Goal: Task Accomplishment & Management: Complete application form

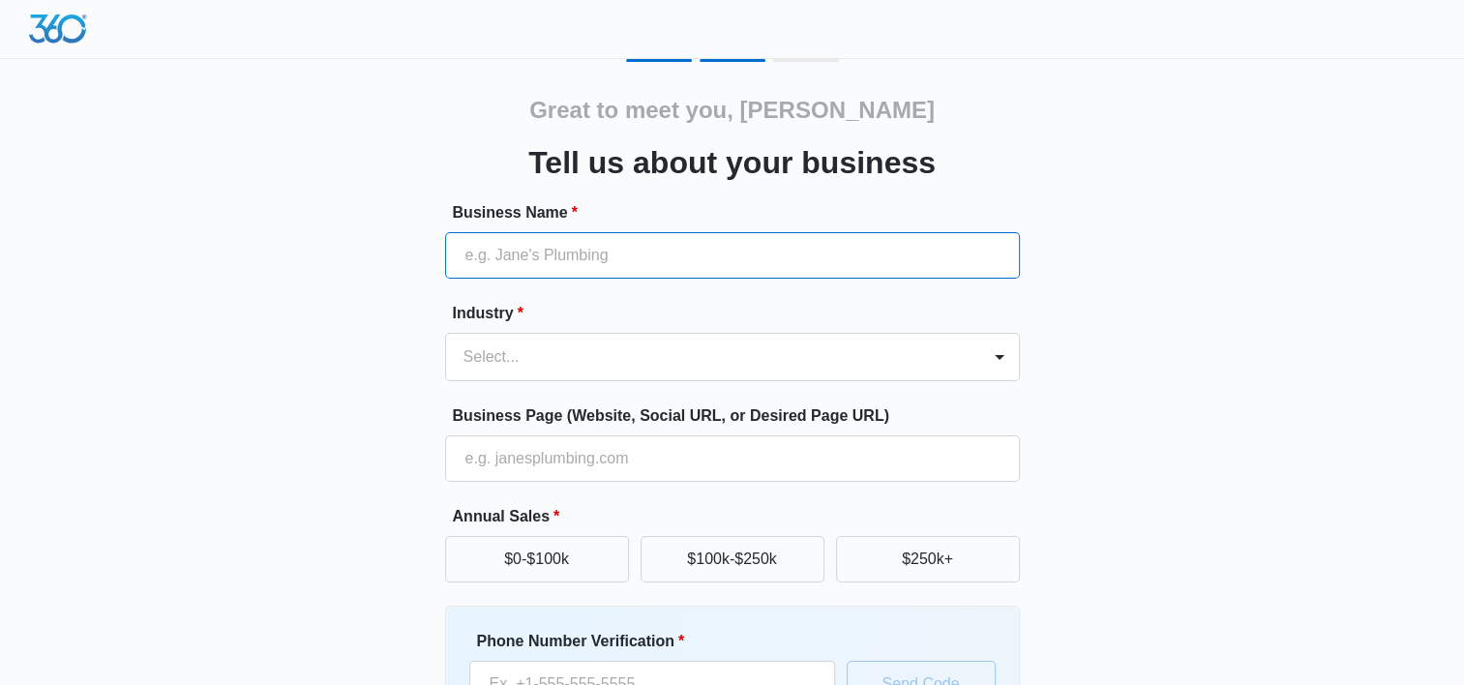
click at [542, 265] on input "Business Name *" at bounding box center [732, 255] width 575 height 46
type input "MT Systems Inc."
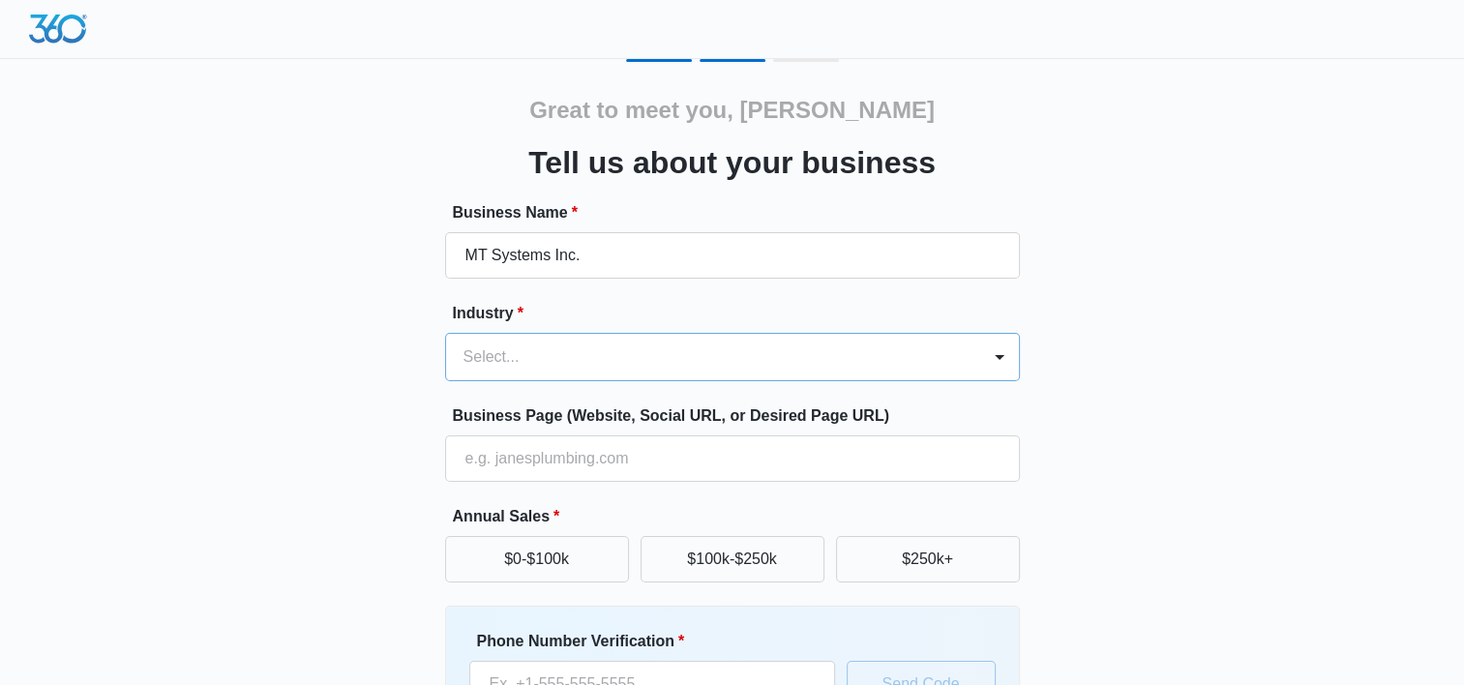
click at [472, 362] on div at bounding box center [710, 357] width 492 height 27
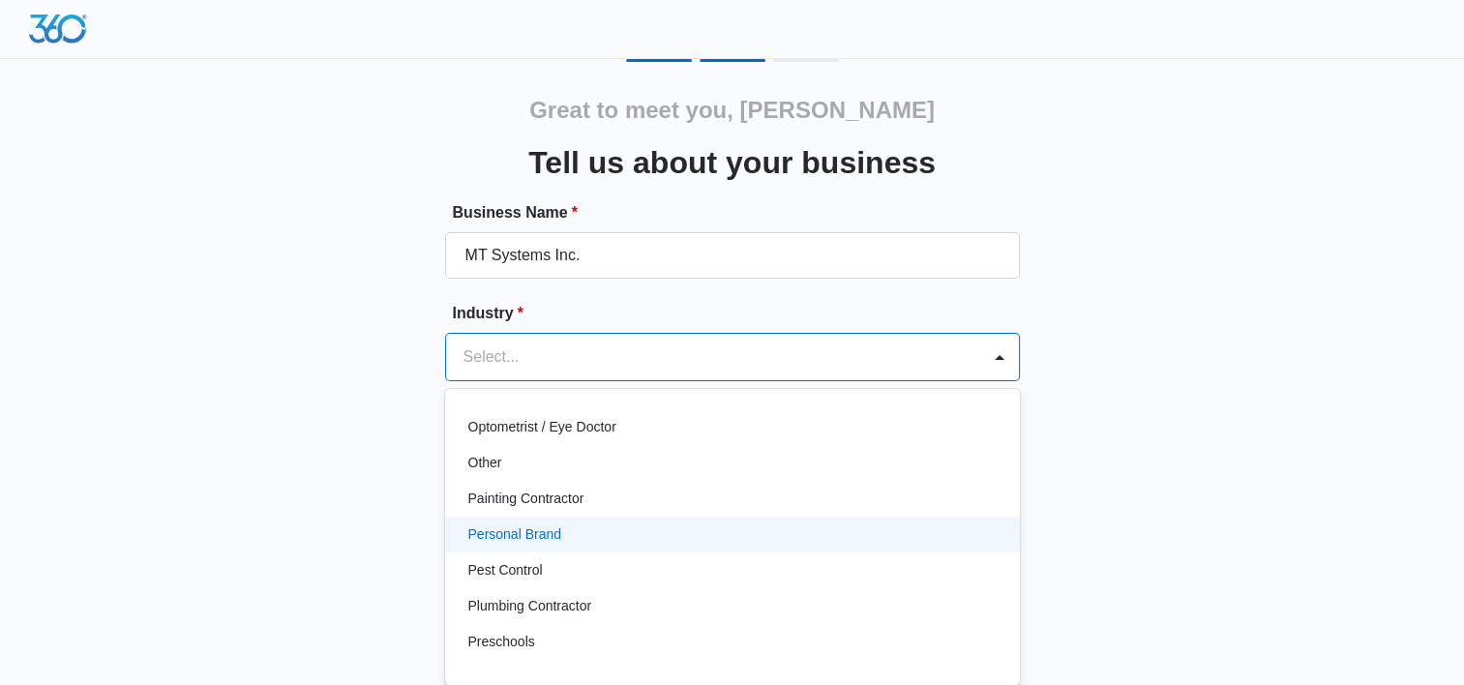
scroll to position [1012, 0]
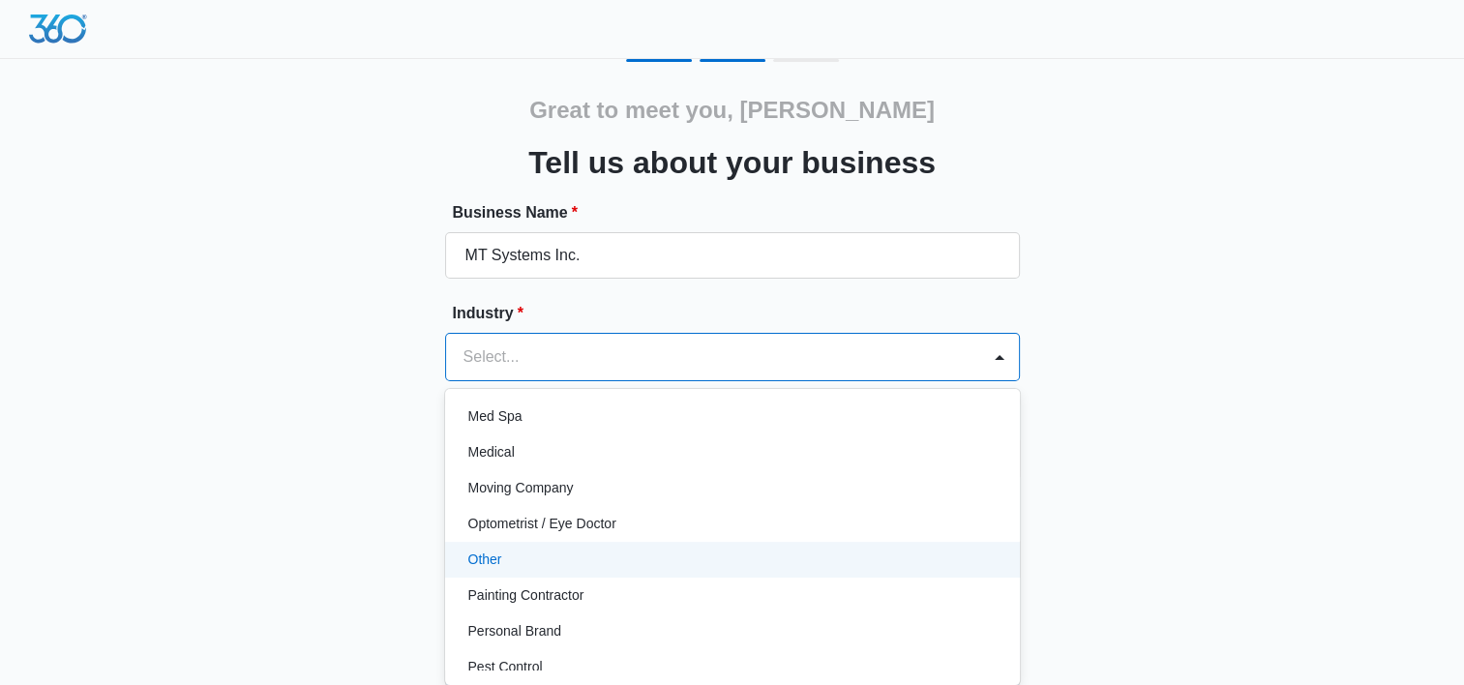
click at [635, 545] on div "Other" at bounding box center [732, 560] width 575 height 36
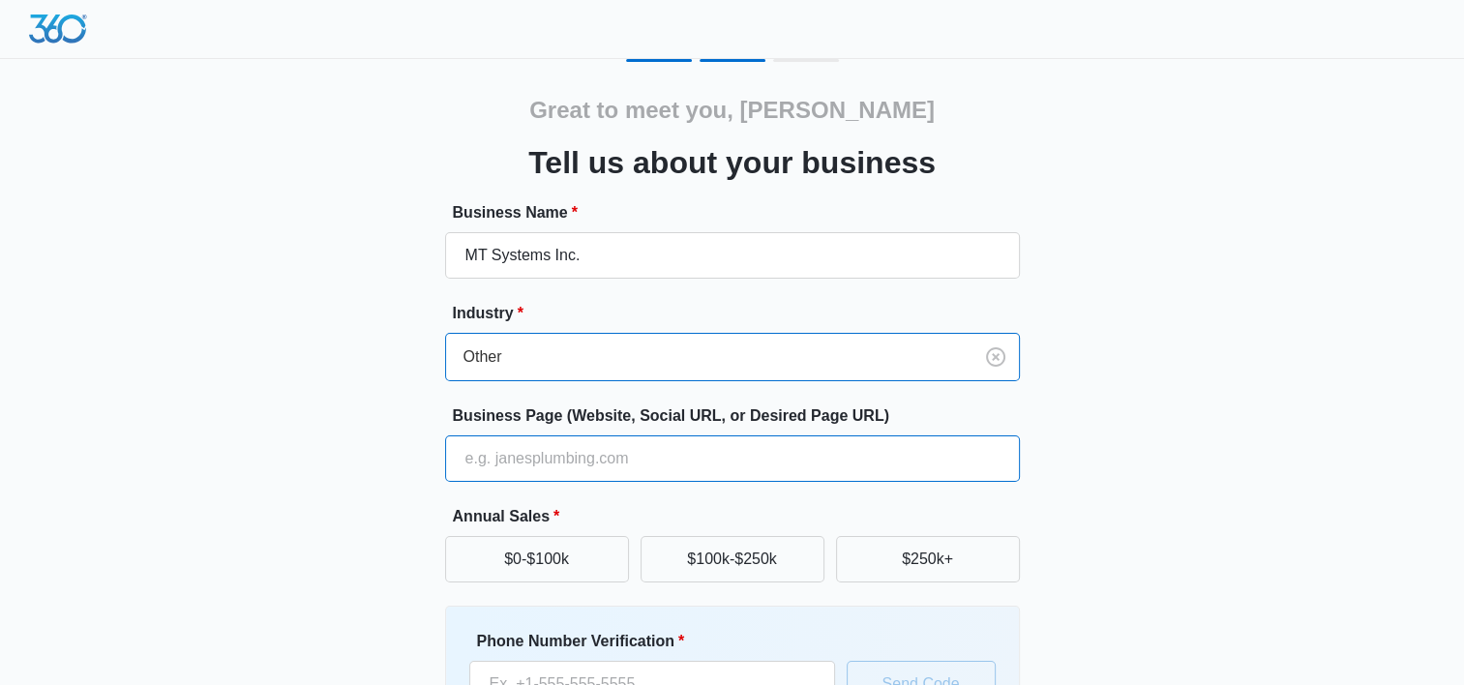
click at [659, 454] on input "Business Page (Website, Social URL, or Desired Page URL)" at bounding box center [732, 458] width 575 height 46
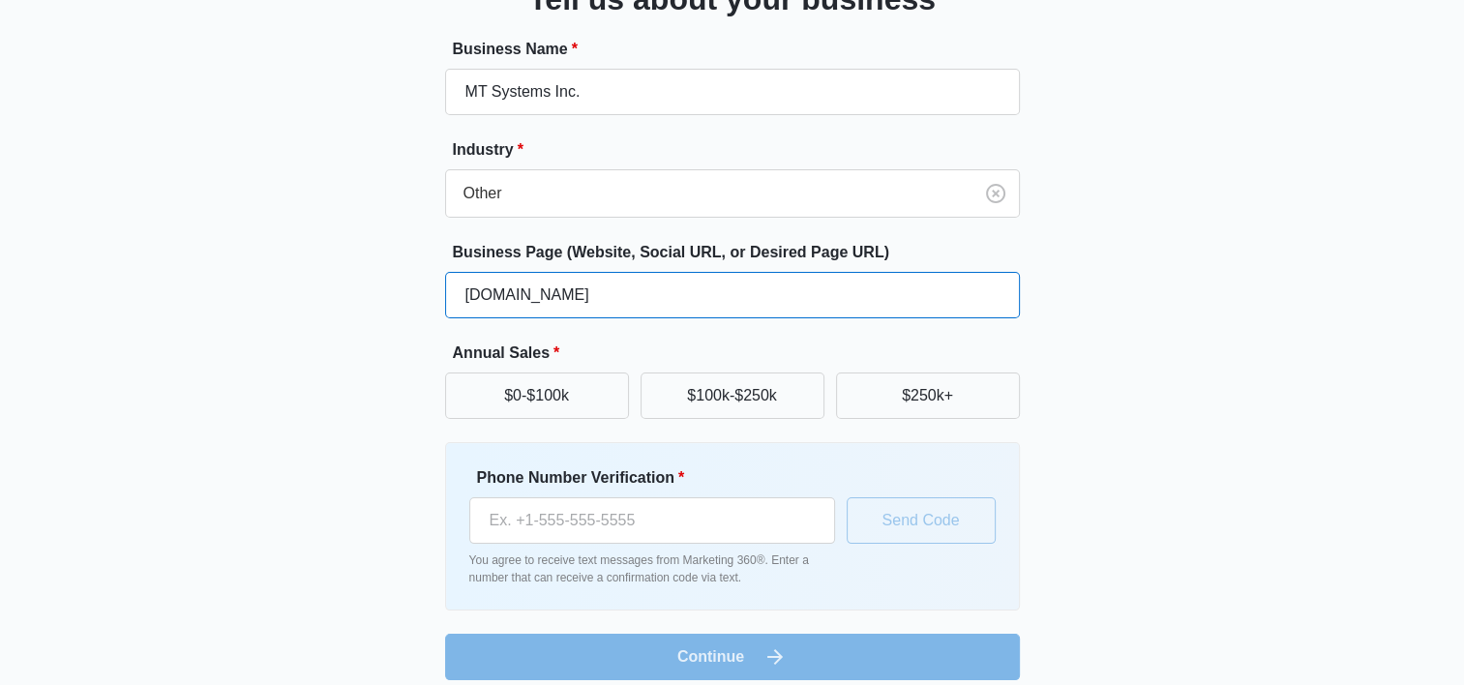
scroll to position [181, 0]
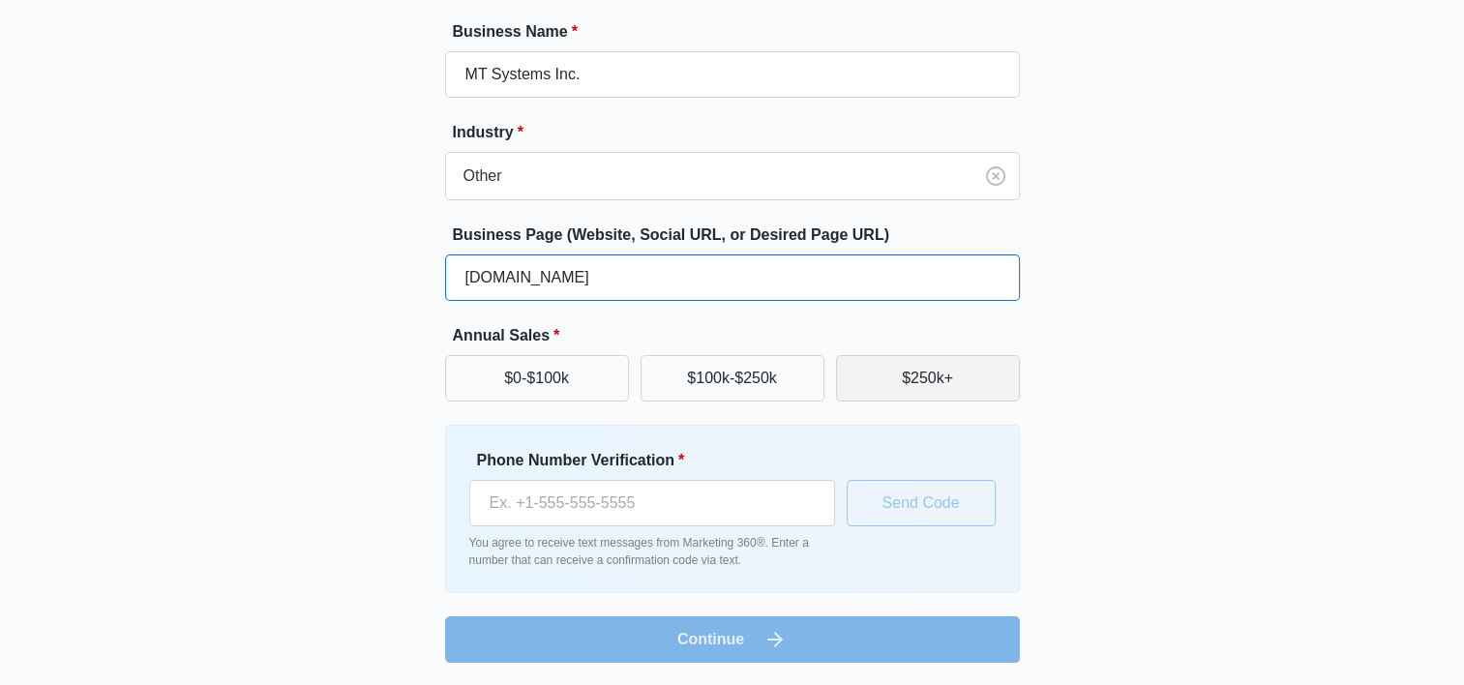
type input "[DOMAIN_NAME]"
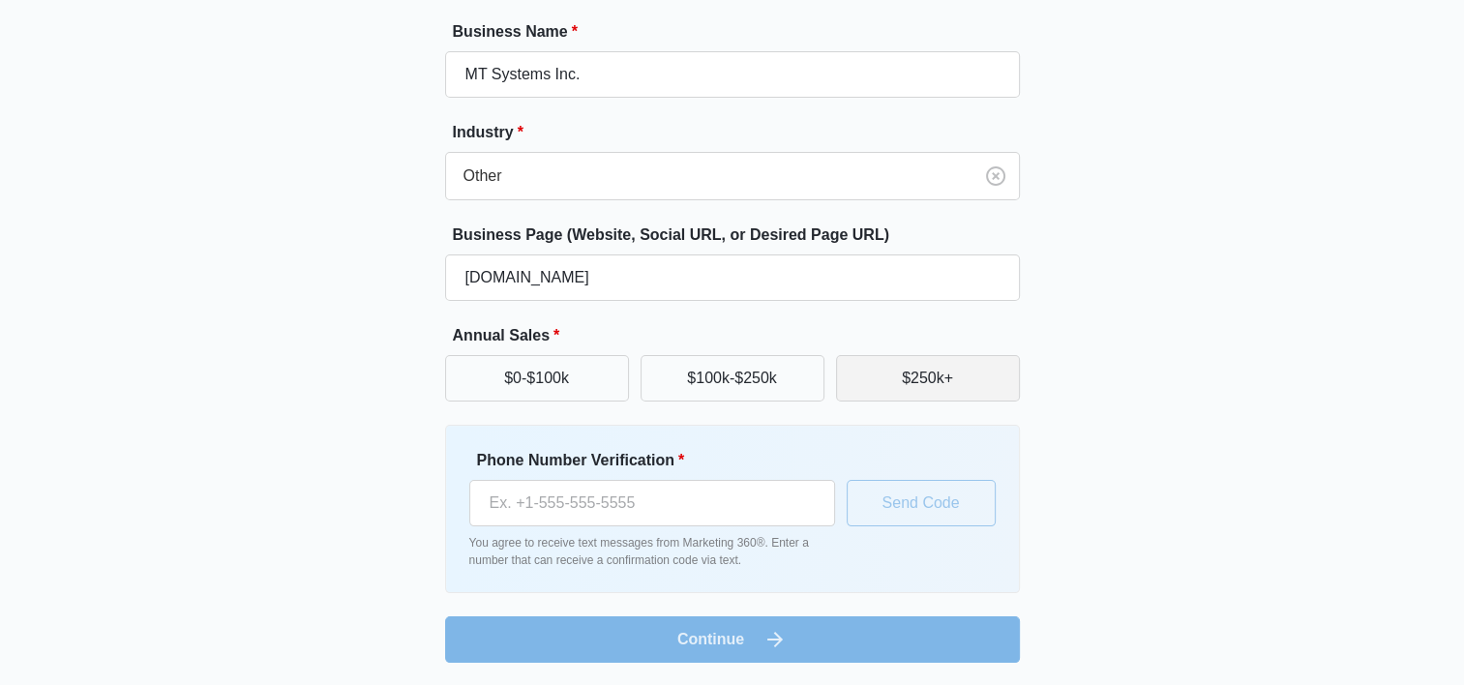
click at [945, 372] on button "$250k+" at bounding box center [928, 378] width 184 height 46
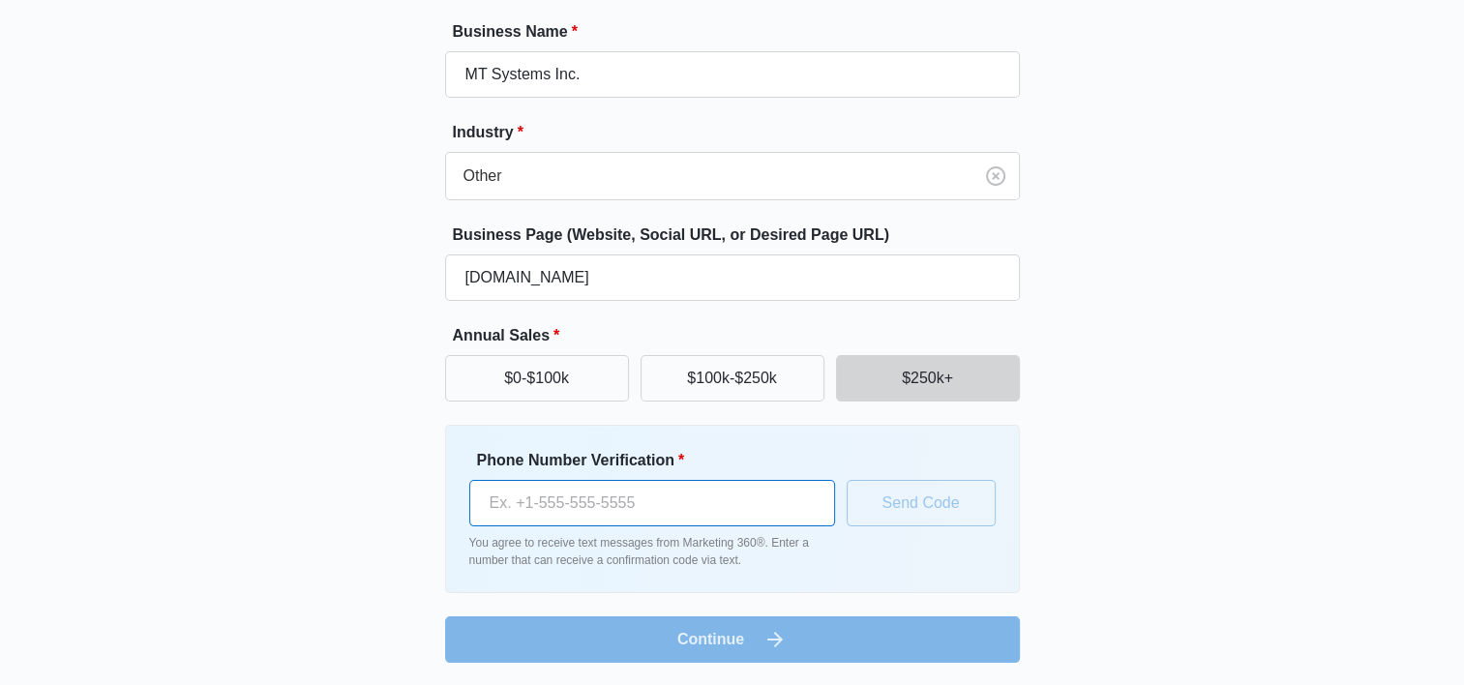
drag, startPoint x: 615, startPoint y: 524, endPoint x: 612, endPoint y: 511, distance: 12.9
click at [615, 524] on input "Phone Number Verification *" at bounding box center [652, 503] width 366 height 46
type input "[PHONE_NUMBER]"
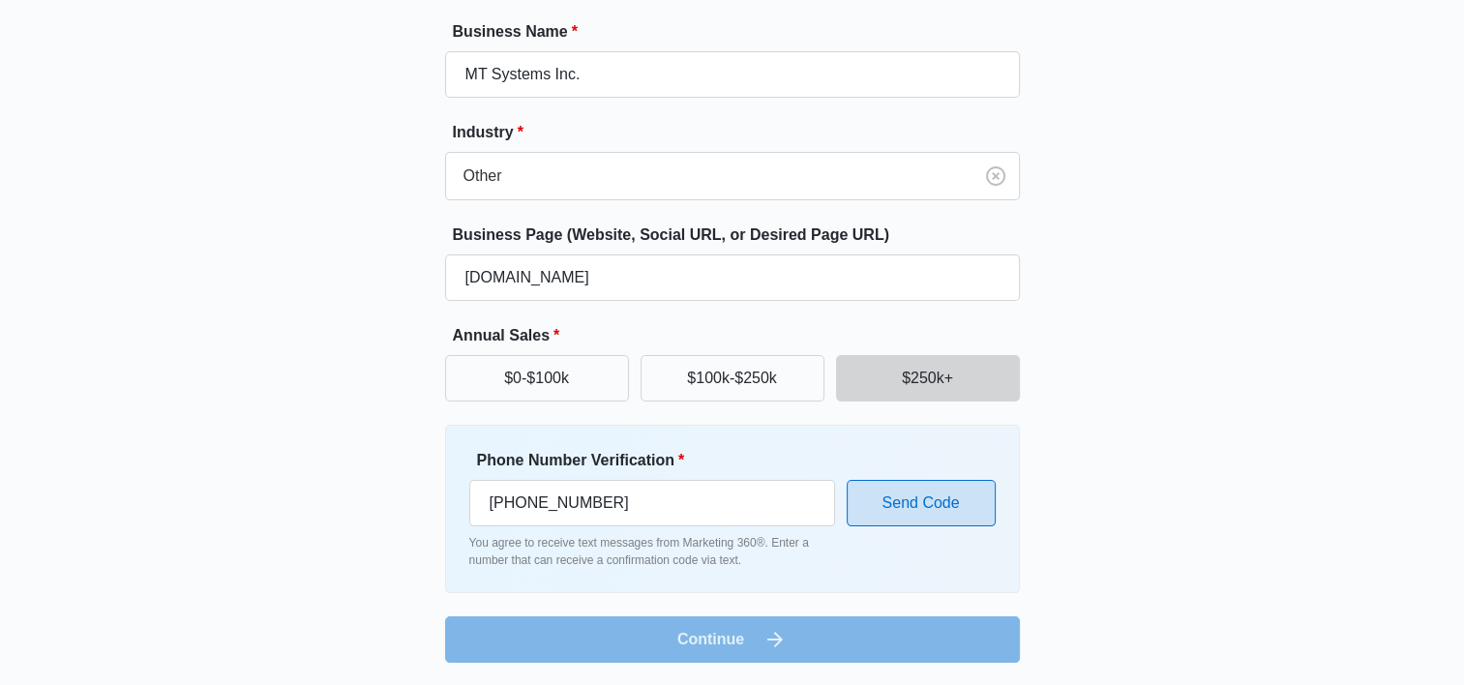
click at [881, 499] on button "Send Code" at bounding box center [921, 503] width 149 height 46
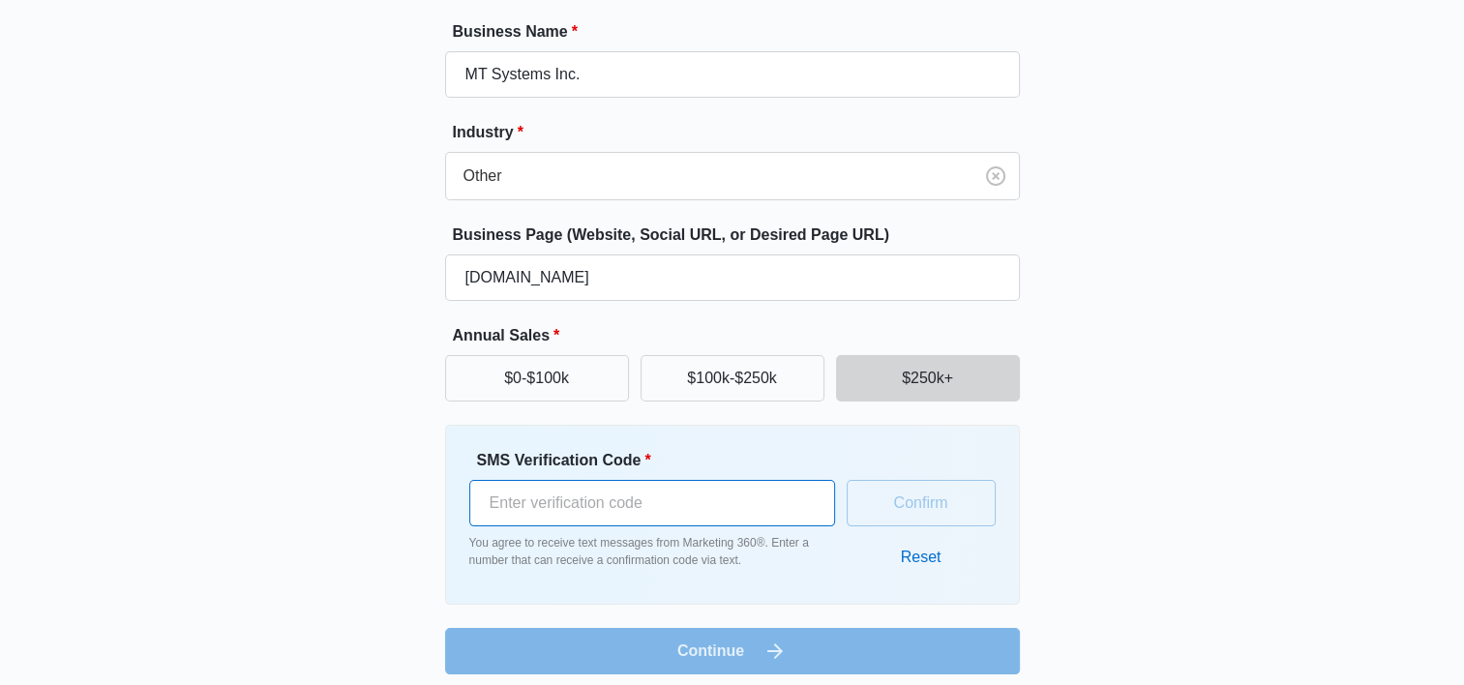
click at [780, 506] on input "SMS Verification Code *" at bounding box center [652, 503] width 366 height 46
type input "668106"
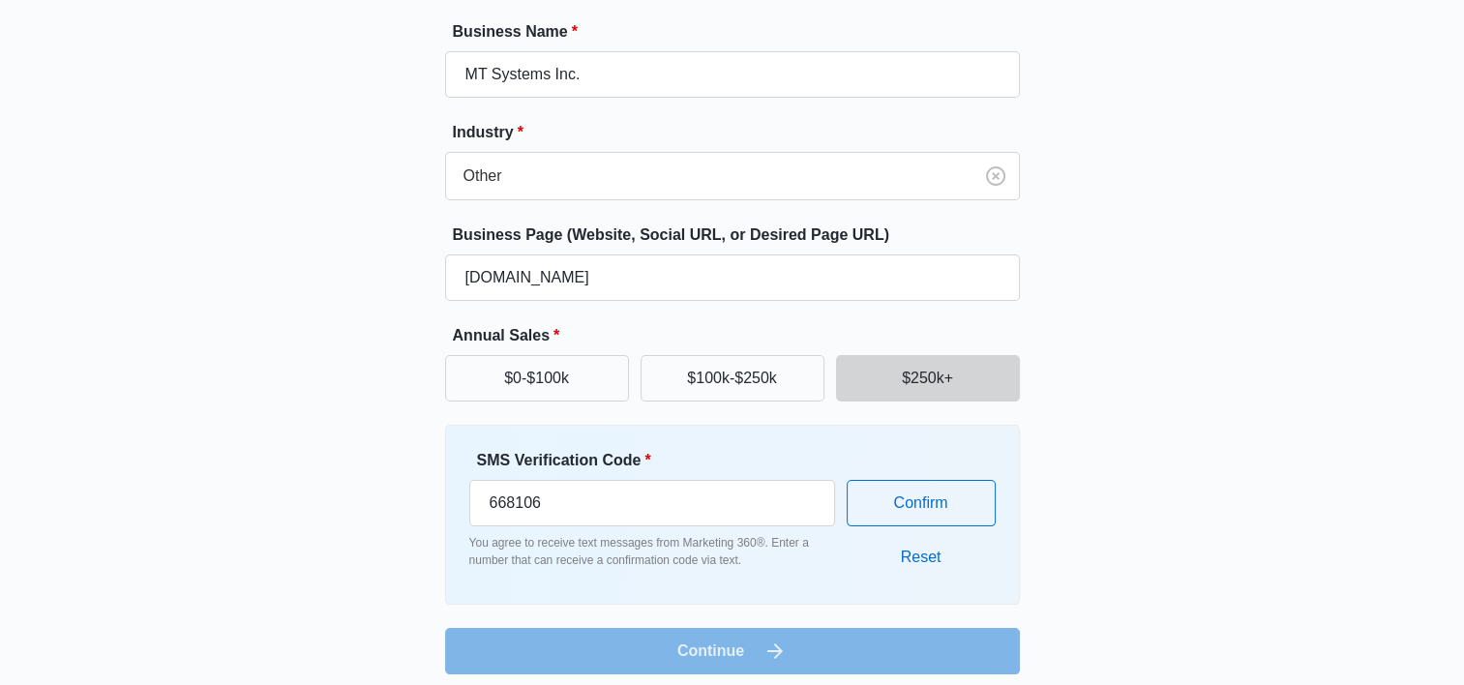
click at [1161, 549] on div "Great to meet you, brandon Tell us about your business Business Name * MT Syste…" at bounding box center [732, 276] width 1161 height 796
click at [947, 511] on button "Confirm" at bounding box center [921, 503] width 149 height 46
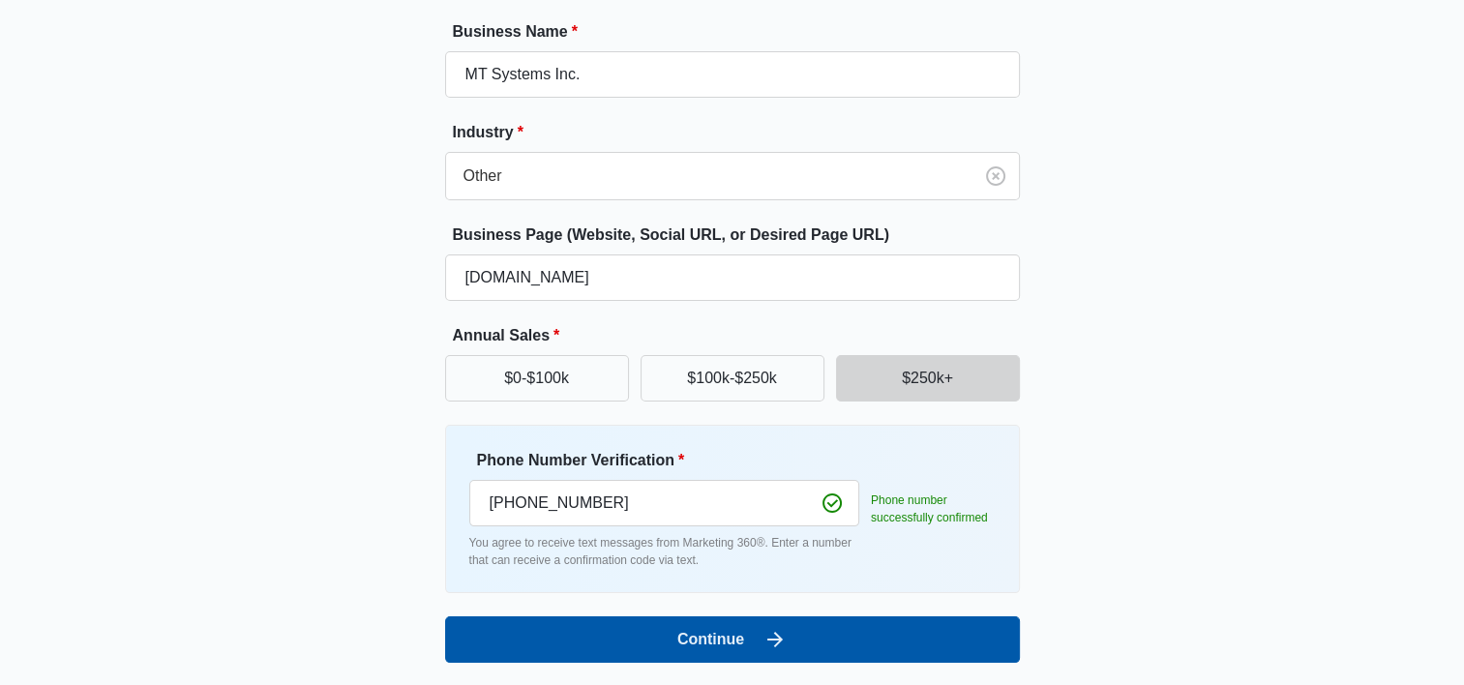
click at [783, 645] on icon "submit" at bounding box center [775, 639] width 23 height 23
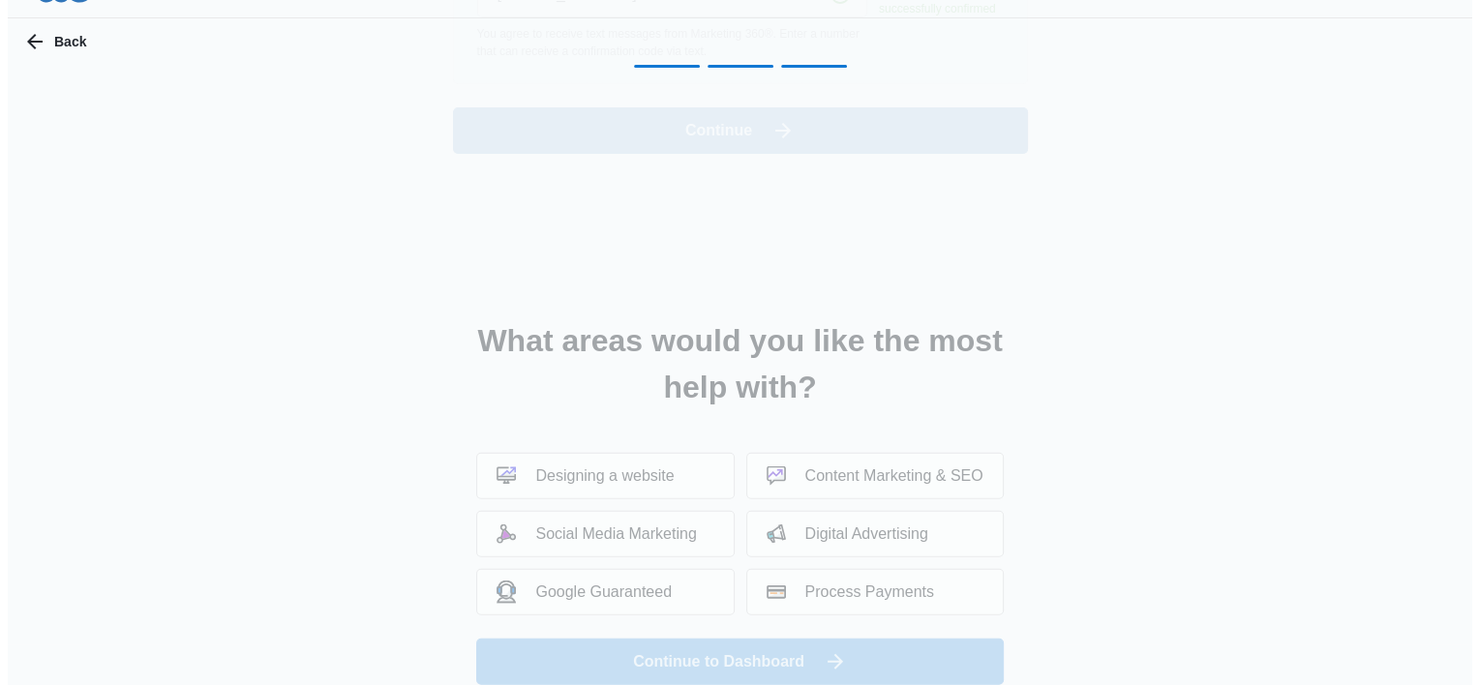
scroll to position [0, 0]
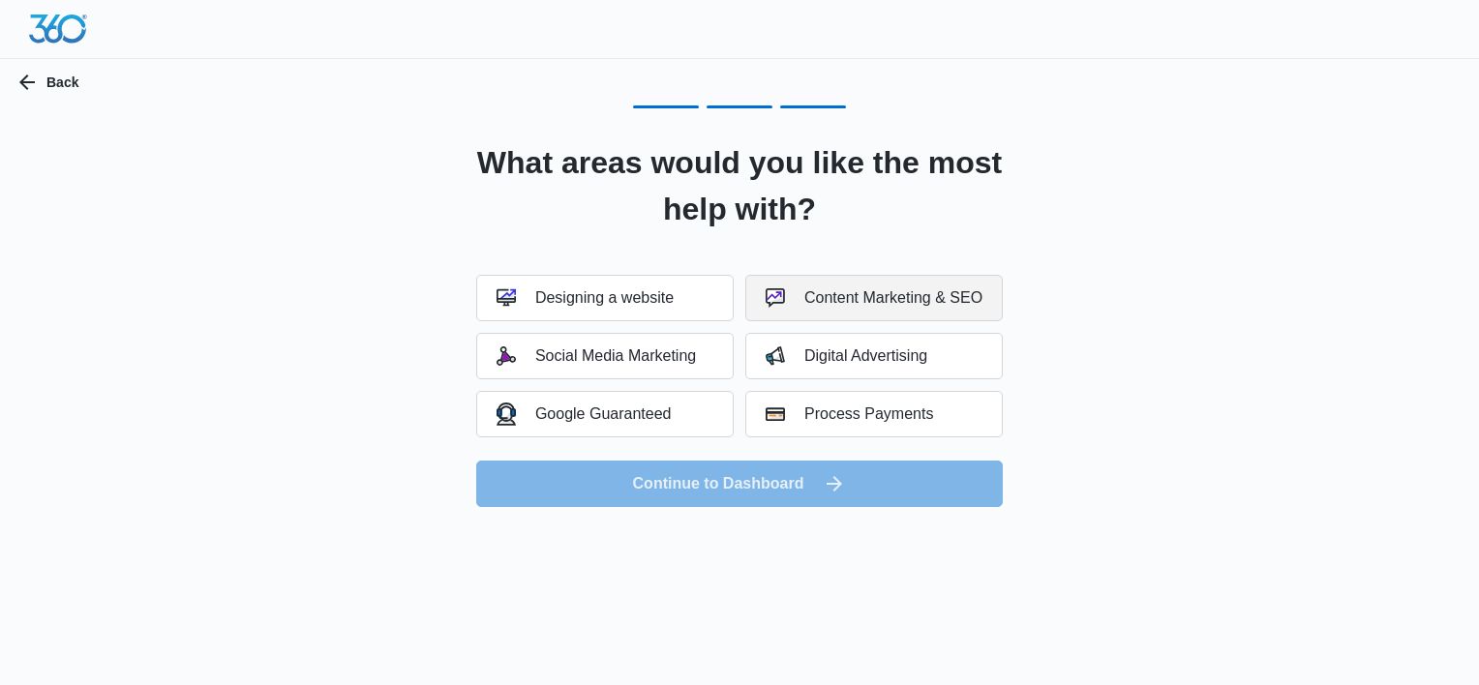
click at [893, 298] on div "Content Marketing & SEO" at bounding box center [873, 297] width 217 height 19
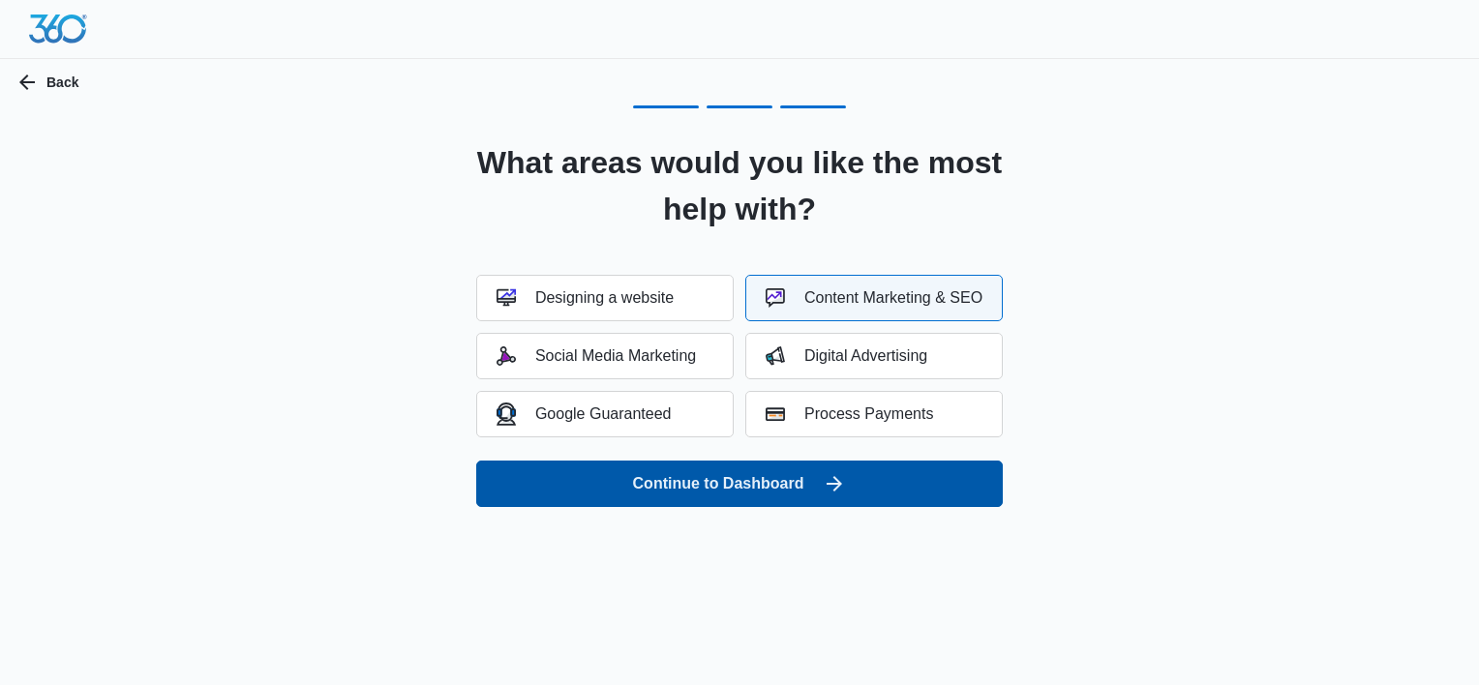
click at [817, 492] on button "Continue to Dashboard" at bounding box center [739, 484] width 526 height 46
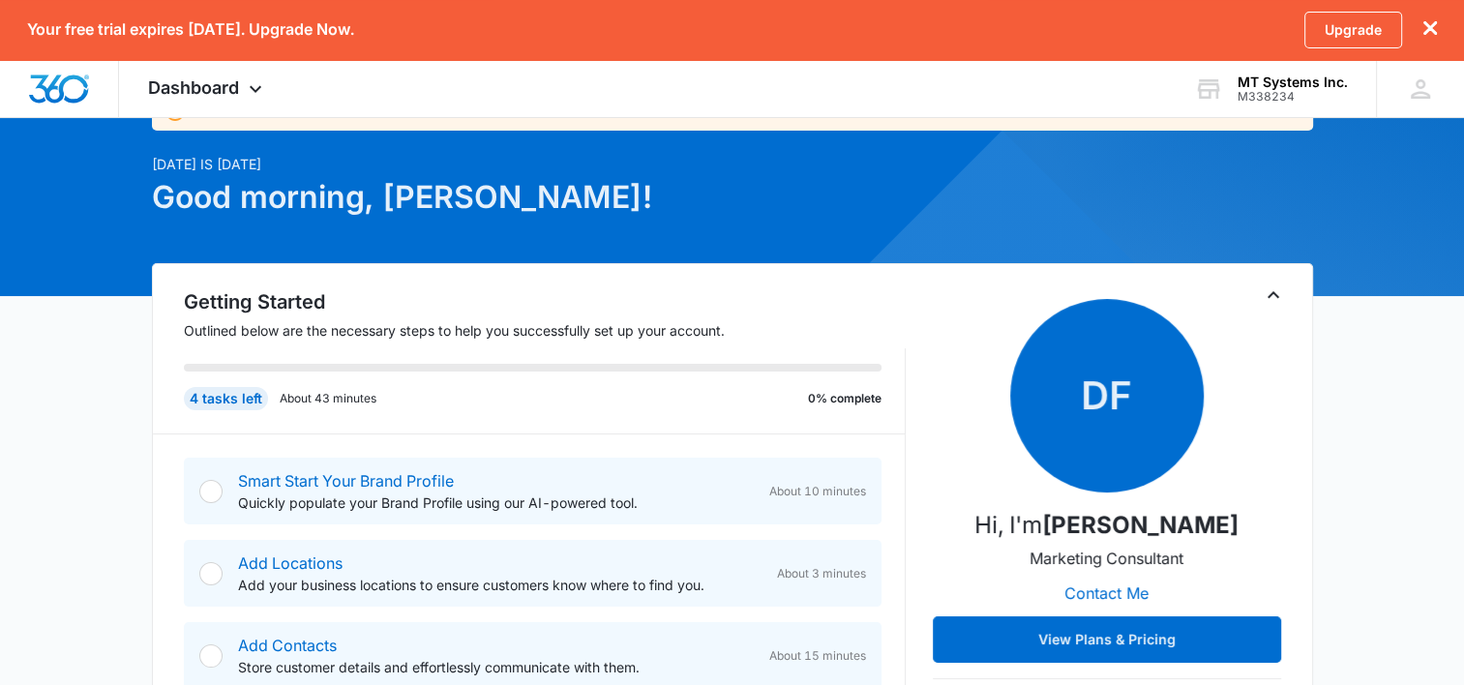
scroll to position [387, 0]
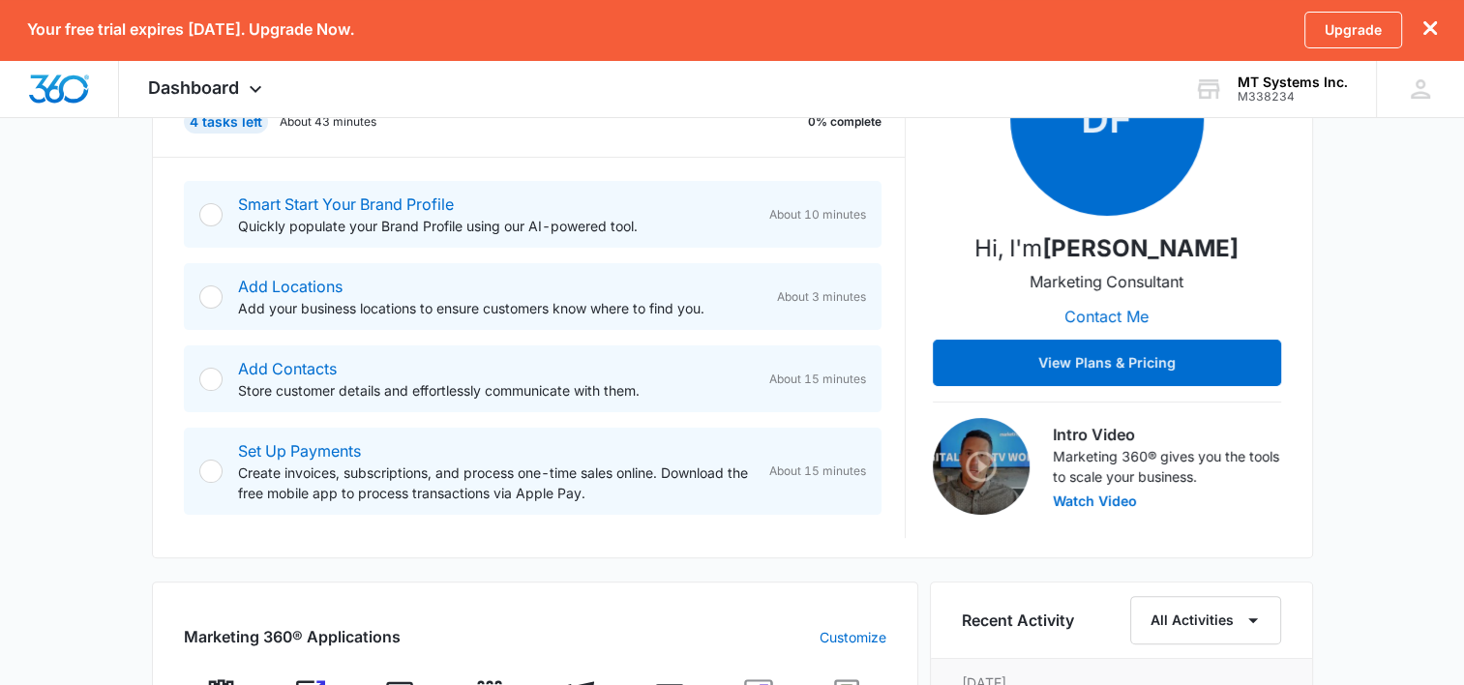
click at [994, 472] on img at bounding box center [981, 466] width 97 height 97
click at [970, 464] on img at bounding box center [981, 466] width 97 height 97
click at [1103, 495] on button "Watch Video" at bounding box center [1095, 502] width 84 height 14
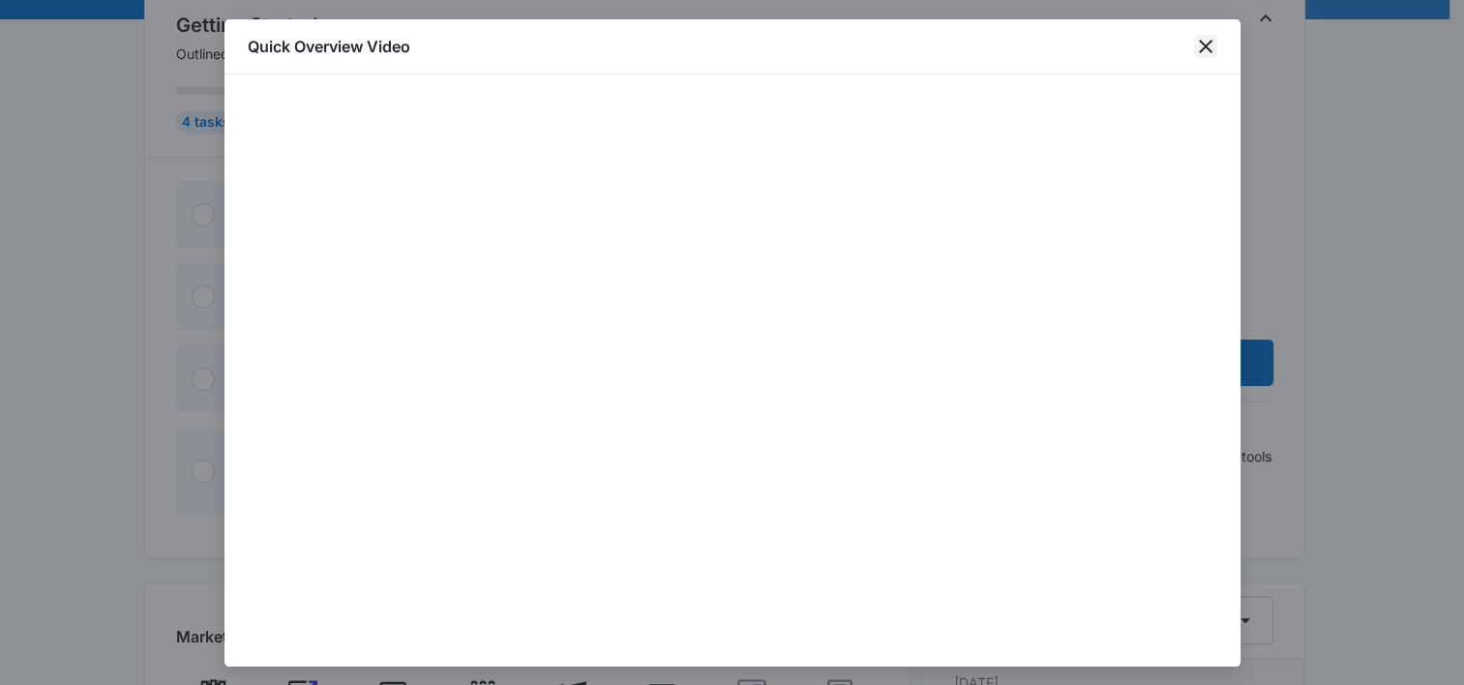
click at [1203, 45] on icon "close" at bounding box center [1206, 47] width 14 height 14
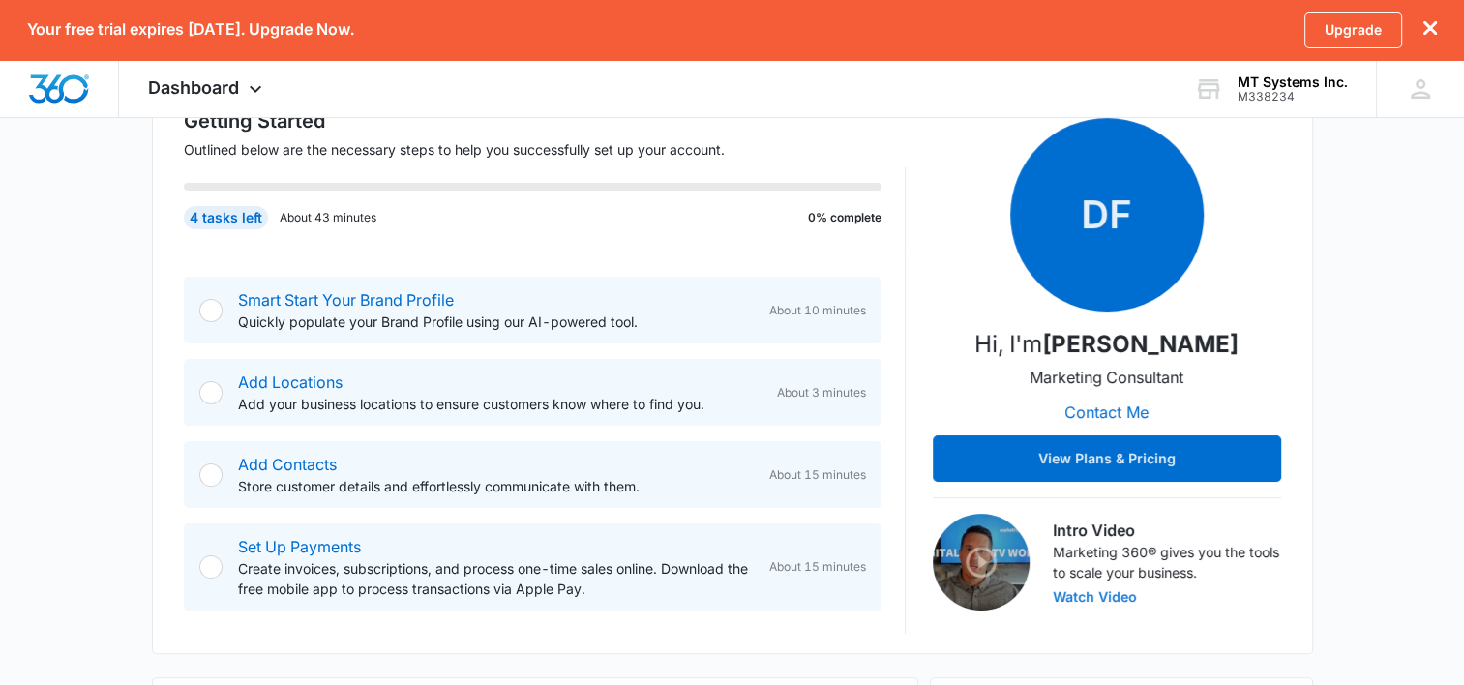
scroll to position [290, 0]
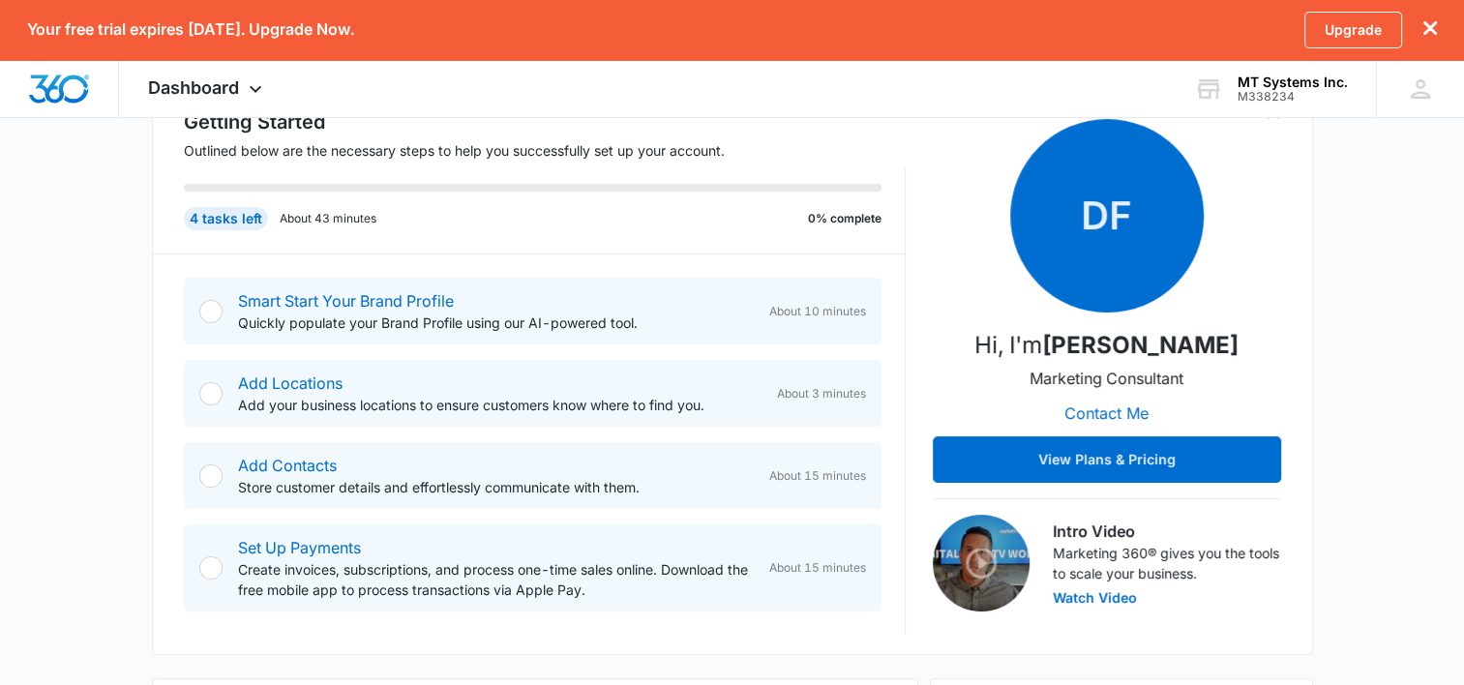
click at [205, 313] on div at bounding box center [210, 311] width 23 height 23
click at [341, 321] on p "Quickly populate your Brand Profile using our AI-powered tool." at bounding box center [496, 323] width 516 height 20
drag, startPoint x: 341, startPoint y: 321, endPoint x: 440, endPoint y: 321, distance: 99.7
click at [440, 321] on p "Quickly populate your Brand Profile using our AI-powered tool." at bounding box center [496, 323] width 516 height 20
drag, startPoint x: 440, startPoint y: 321, endPoint x: 418, endPoint y: 299, distance: 31.5
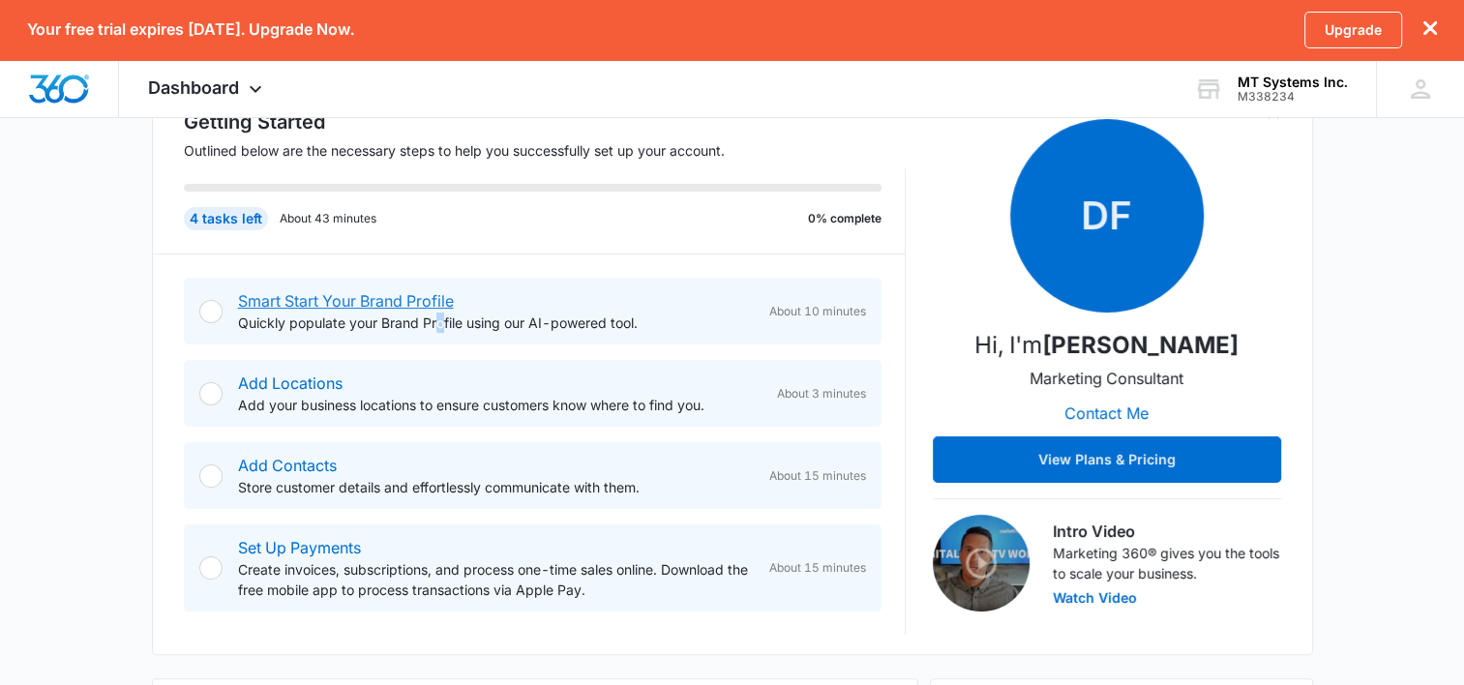
click at [418, 299] on link "Smart Start Your Brand Profile" at bounding box center [346, 300] width 216 height 19
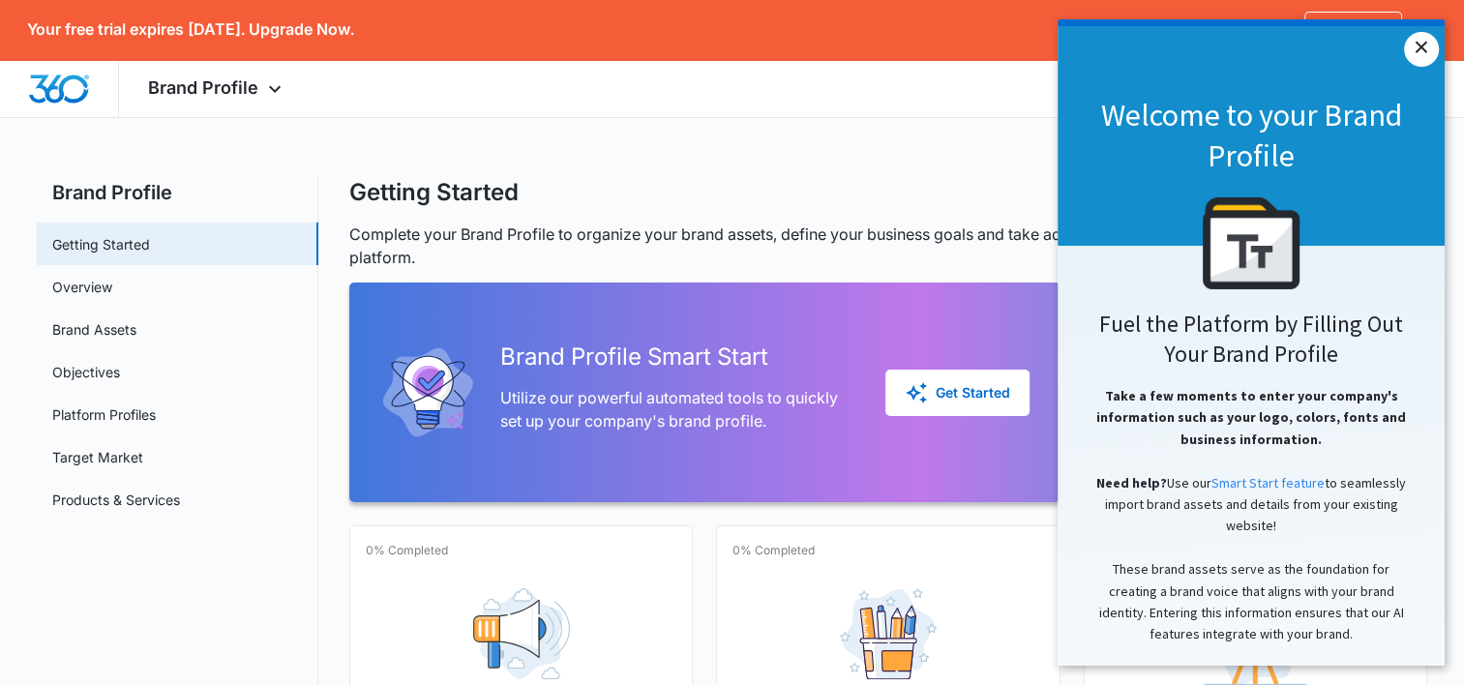
click at [1418, 50] on link "×" at bounding box center [1421, 49] width 35 height 35
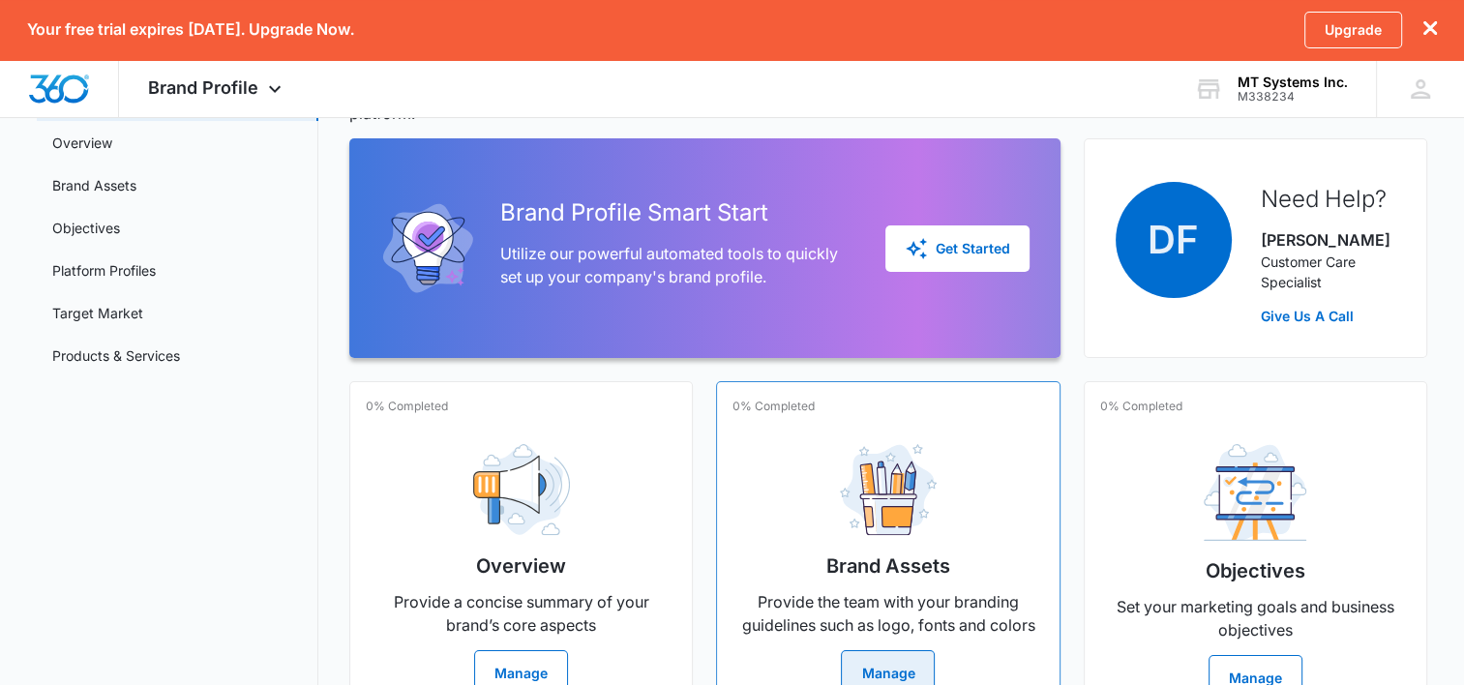
scroll to position [97, 0]
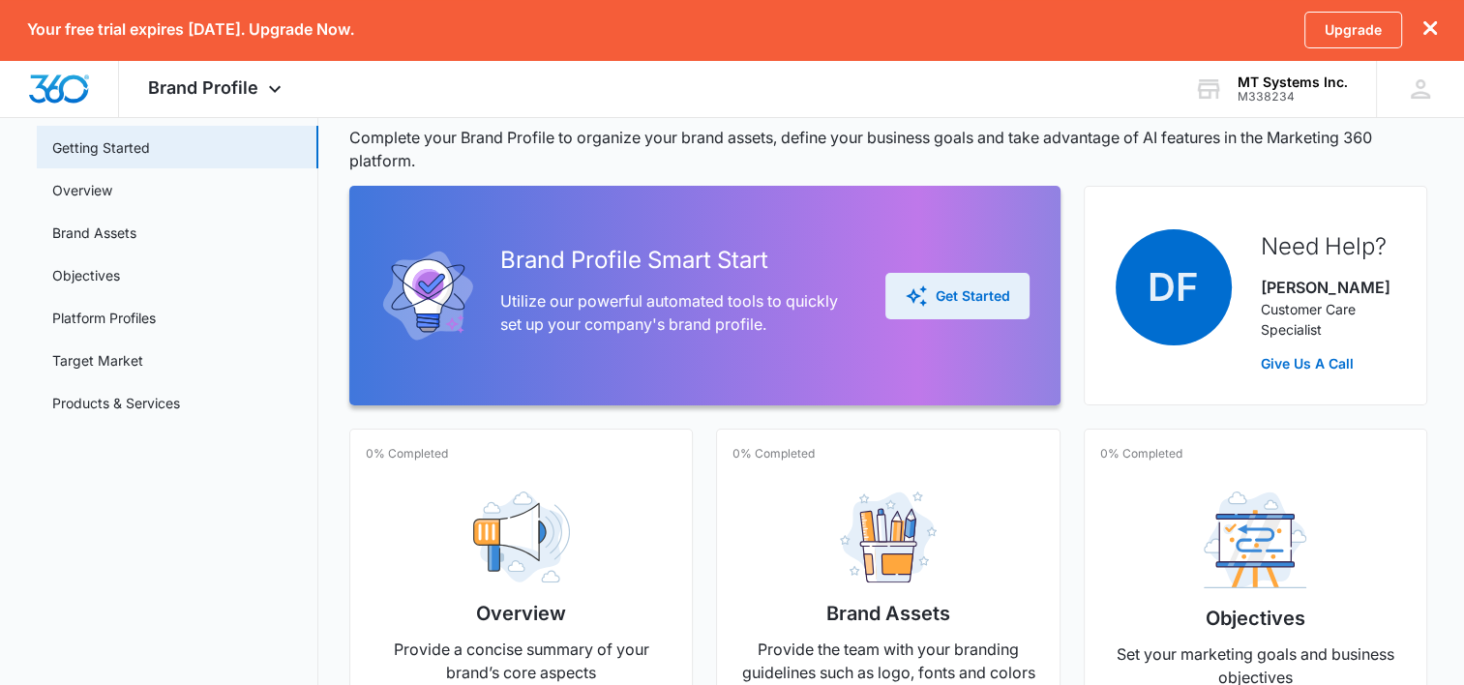
click at [1003, 311] on button "Get Started" at bounding box center [957, 296] width 144 height 46
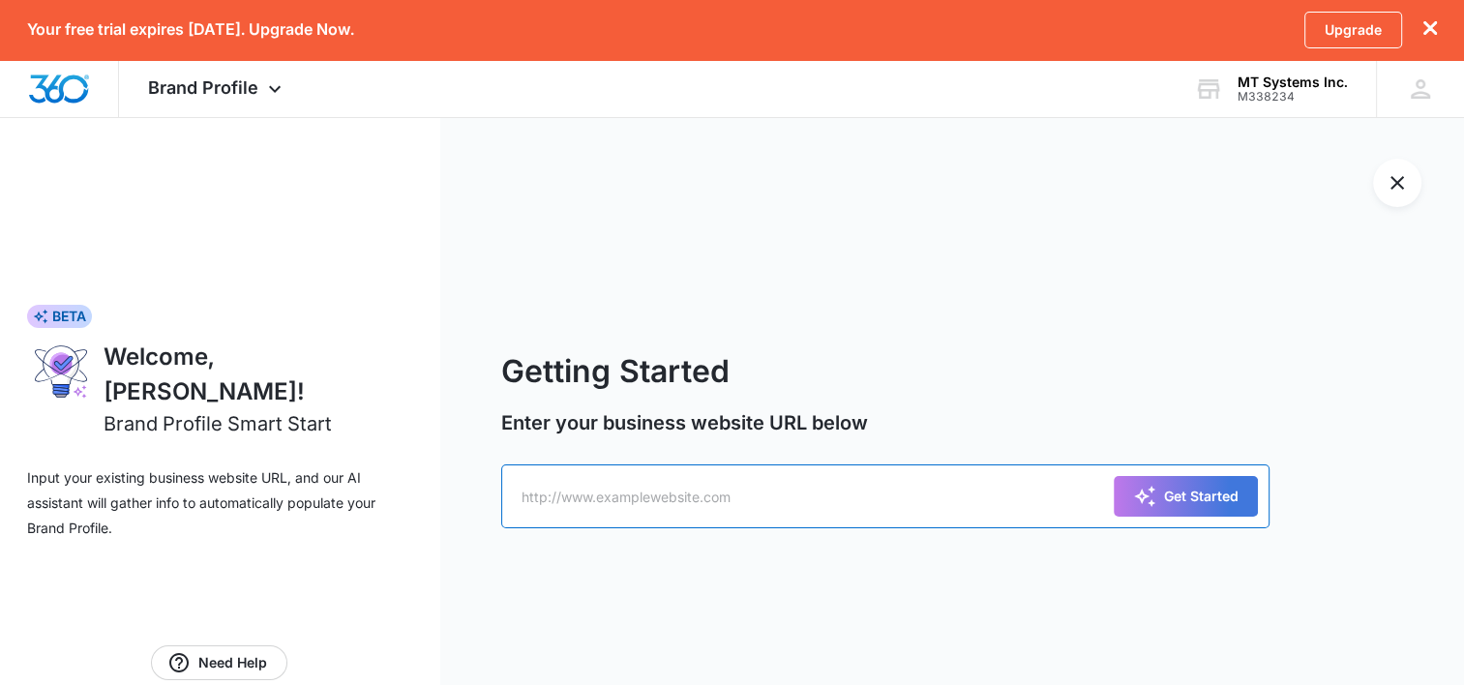
click at [672, 518] on input "text" at bounding box center [885, 497] width 768 height 64
type input "[DOMAIN_NAME]"
click at [1114, 476] on button "Get Started" at bounding box center [1186, 496] width 144 height 41
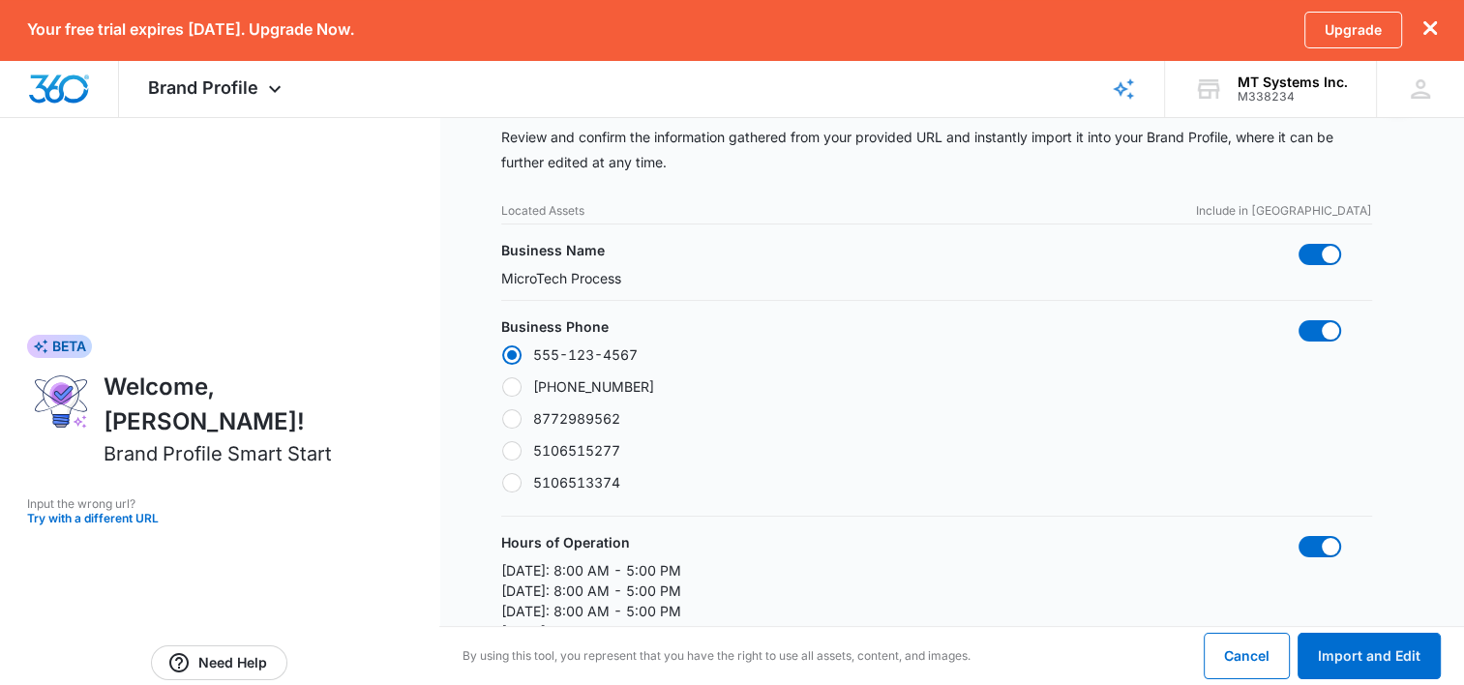
scroll to position [97, 0]
click at [518, 445] on div at bounding box center [511, 447] width 19 height 19
click at [502, 447] on input "5106515277" at bounding box center [501, 447] width 1 height 1
radio input "false"
radio input "true"
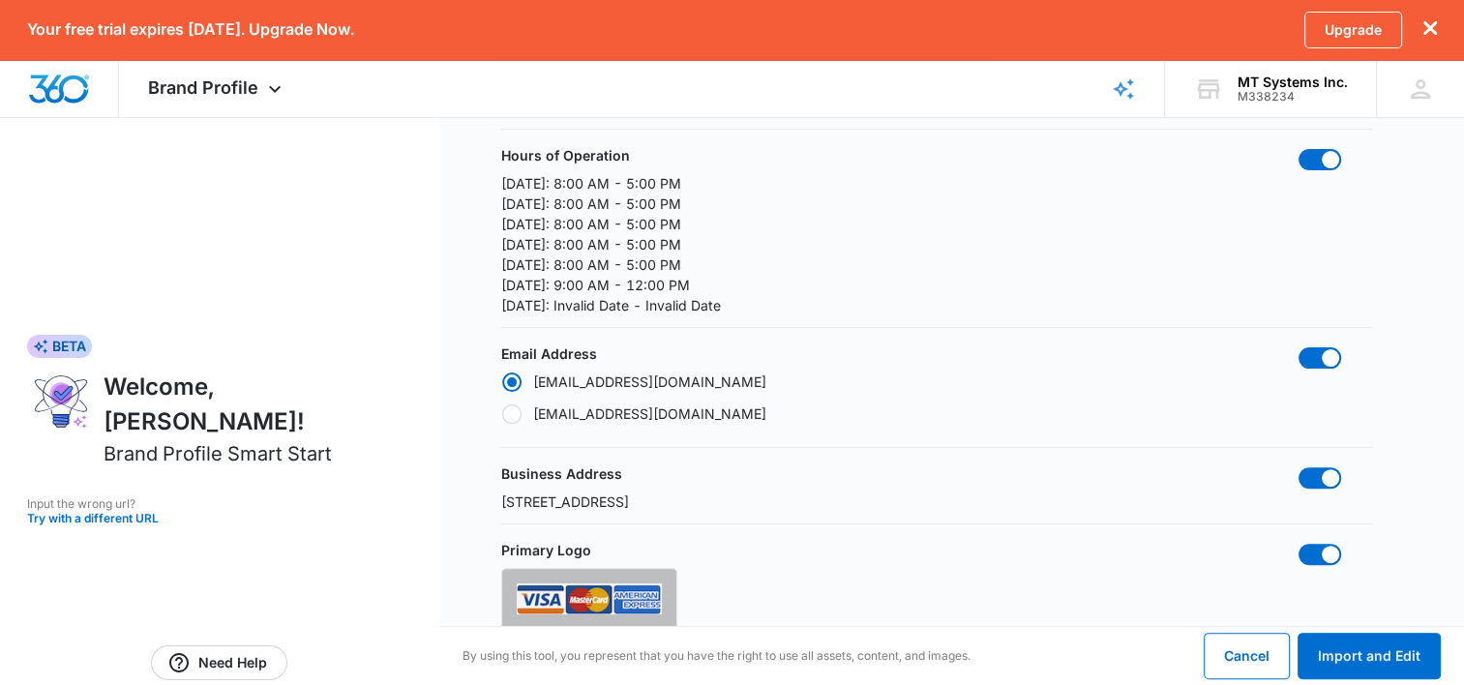
scroll to position [484, 0]
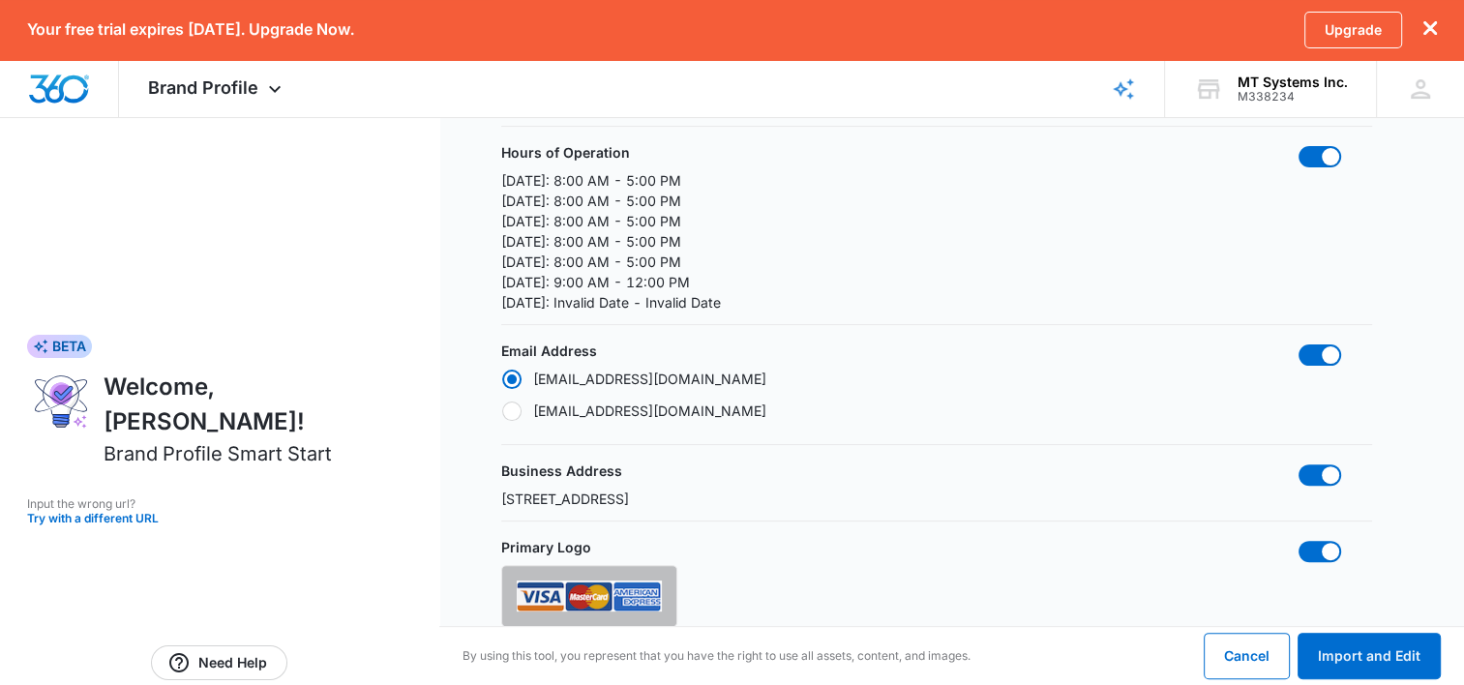
click at [565, 405] on label "[EMAIL_ADDRESS][DOMAIN_NAME]" at bounding box center [633, 411] width 265 height 20
click at [502, 410] on input "[EMAIL_ADDRESS][DOMAIN_NAME]" at bounding box center [501, 410] width 1 height 1
radio input "false"
radio input "true"
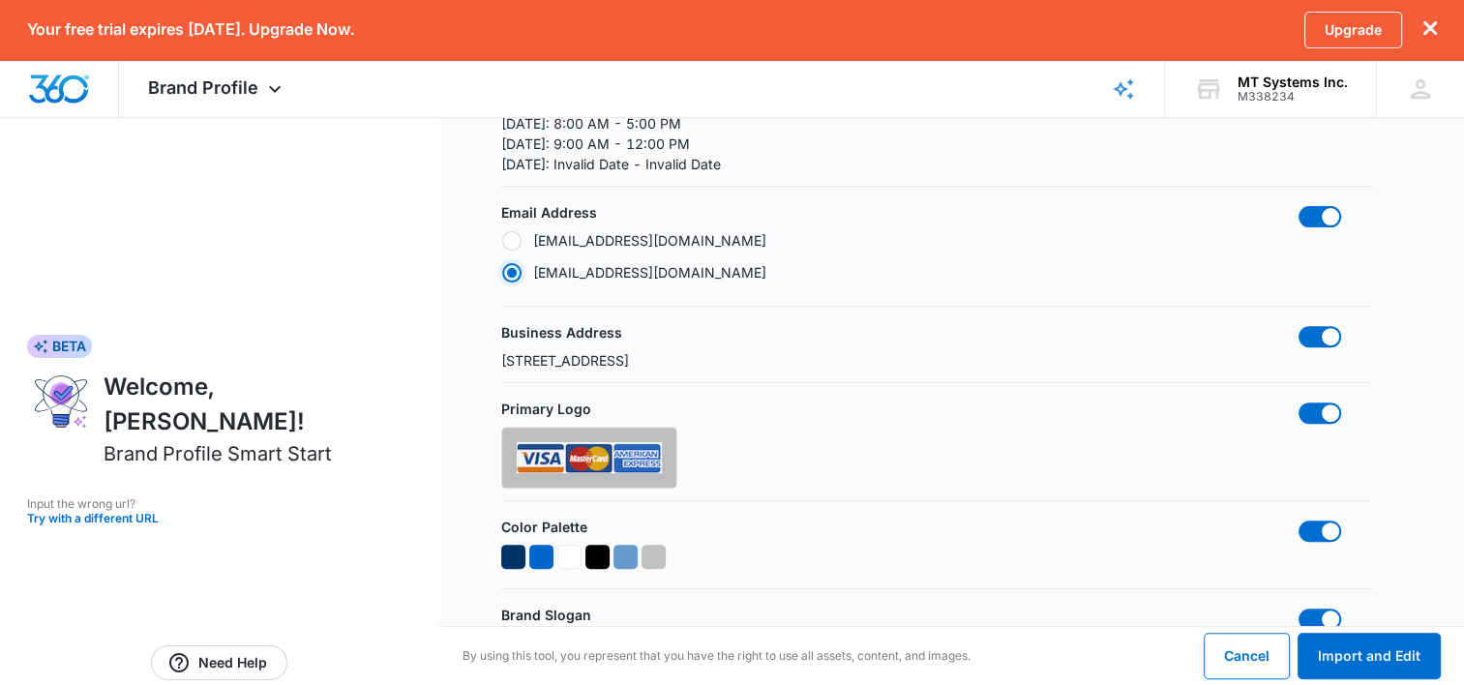
scroll to position [677, 0]
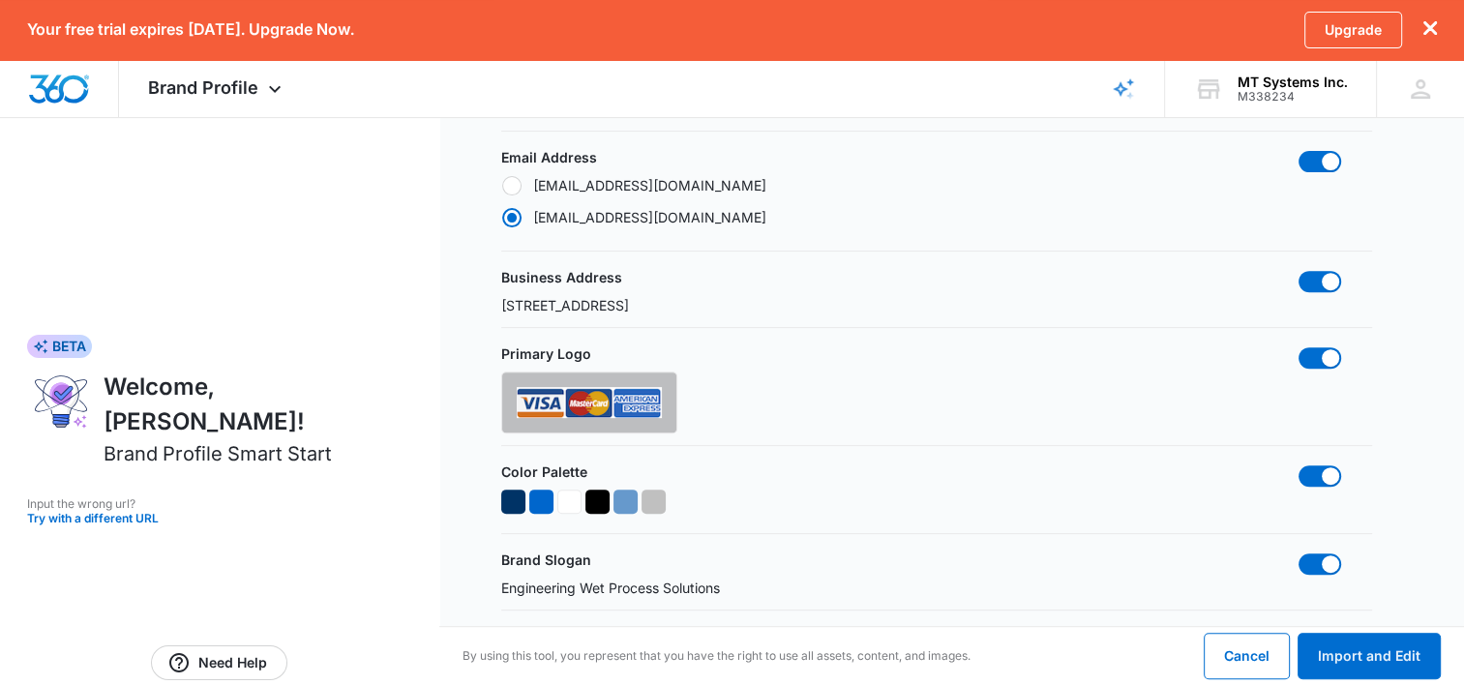
click at [576, 308] on p "[STREET_ADDRESS]" at bounding box center [565, 305] width 128 height 20
drag, startPoint x: 541, startPoint y: 310, endPoint x: 463, endPoint y: 297, distance: 79.4
click at [463, 297] on form "Confirm Details Review and confirm the information gathered from your provided …" at bounding box center [951, 648] width 1025 height 2418
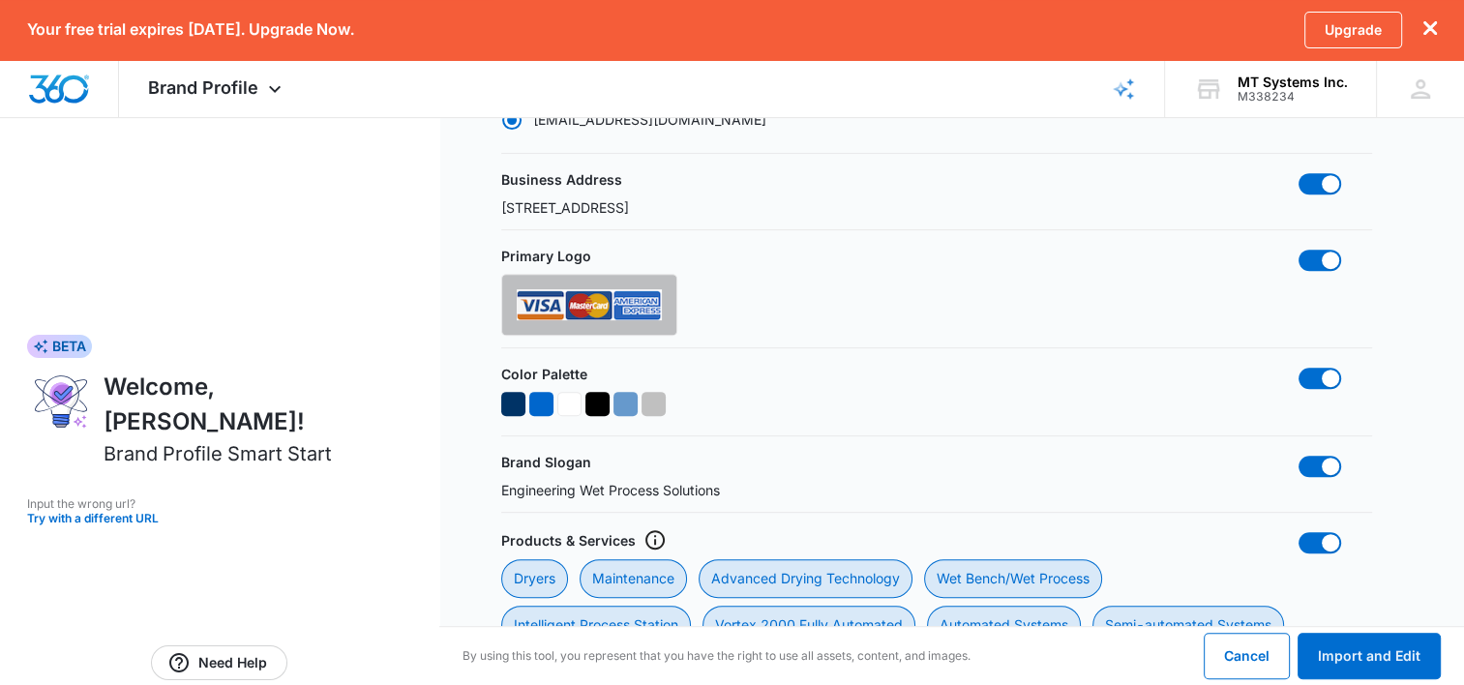
scroll to position [774, 0]
click at [538, 405] on div at bounding box center [541, 405] width 24 height 24
click at [701, 408] on div "Color Palette" at bounding box center [936, 395] width 871 height 60
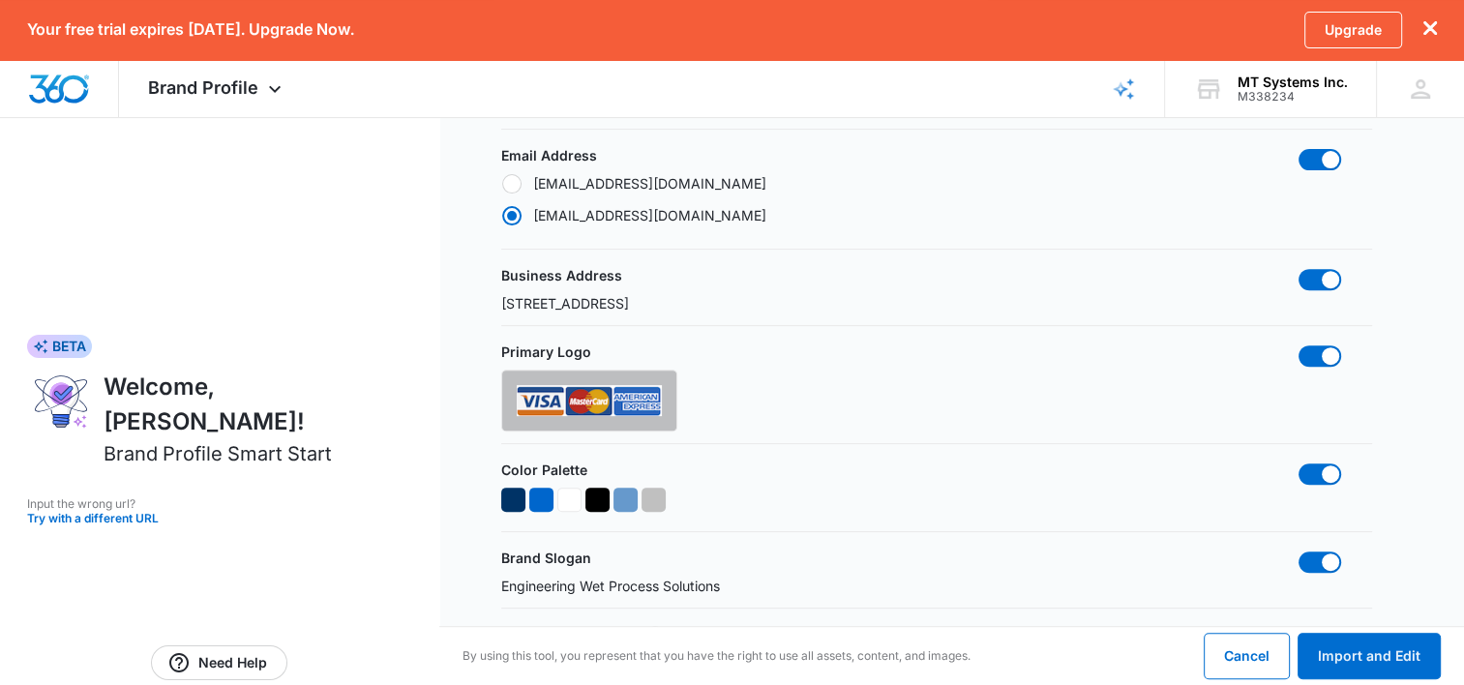
scroll to position [677, 0]
click at [581, 308] on p "[STREET_ADDRESS]" at bounding box center [565, 305] width 128 height 20
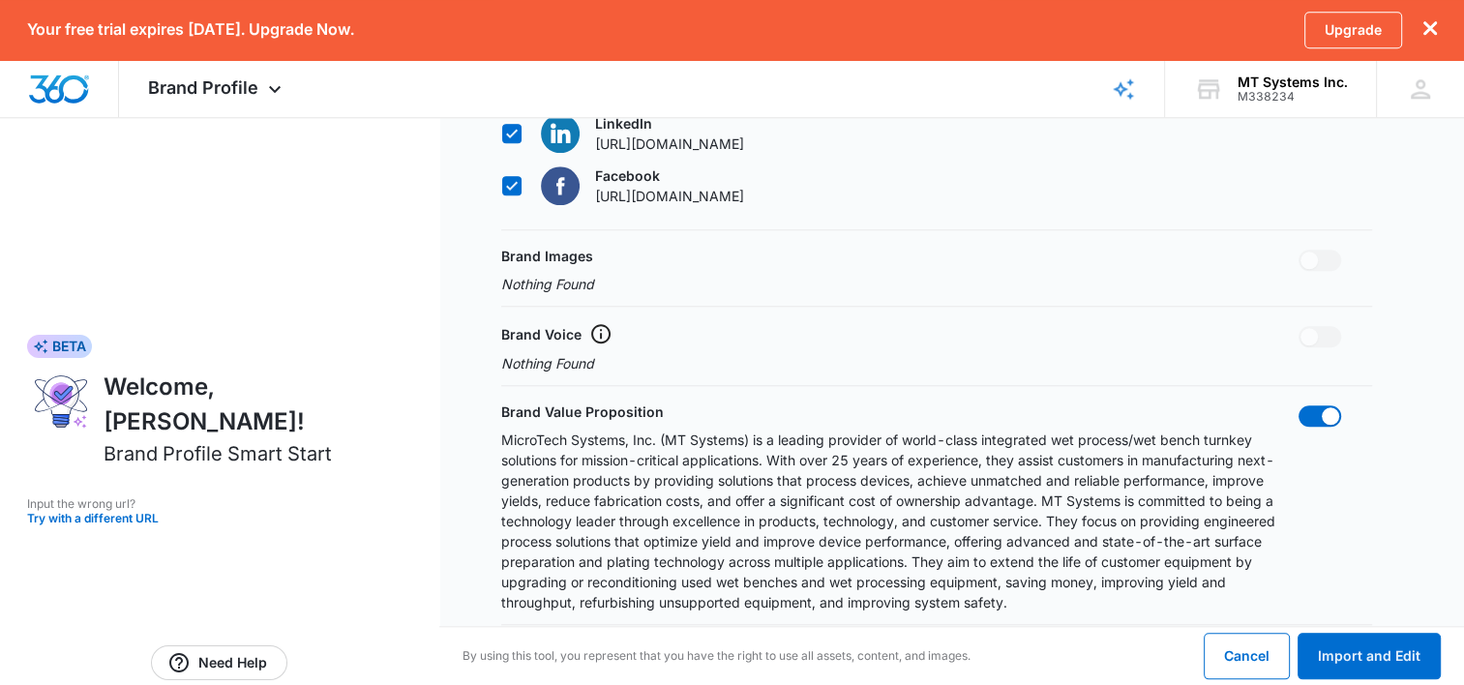
scroll to position [1842, 0]
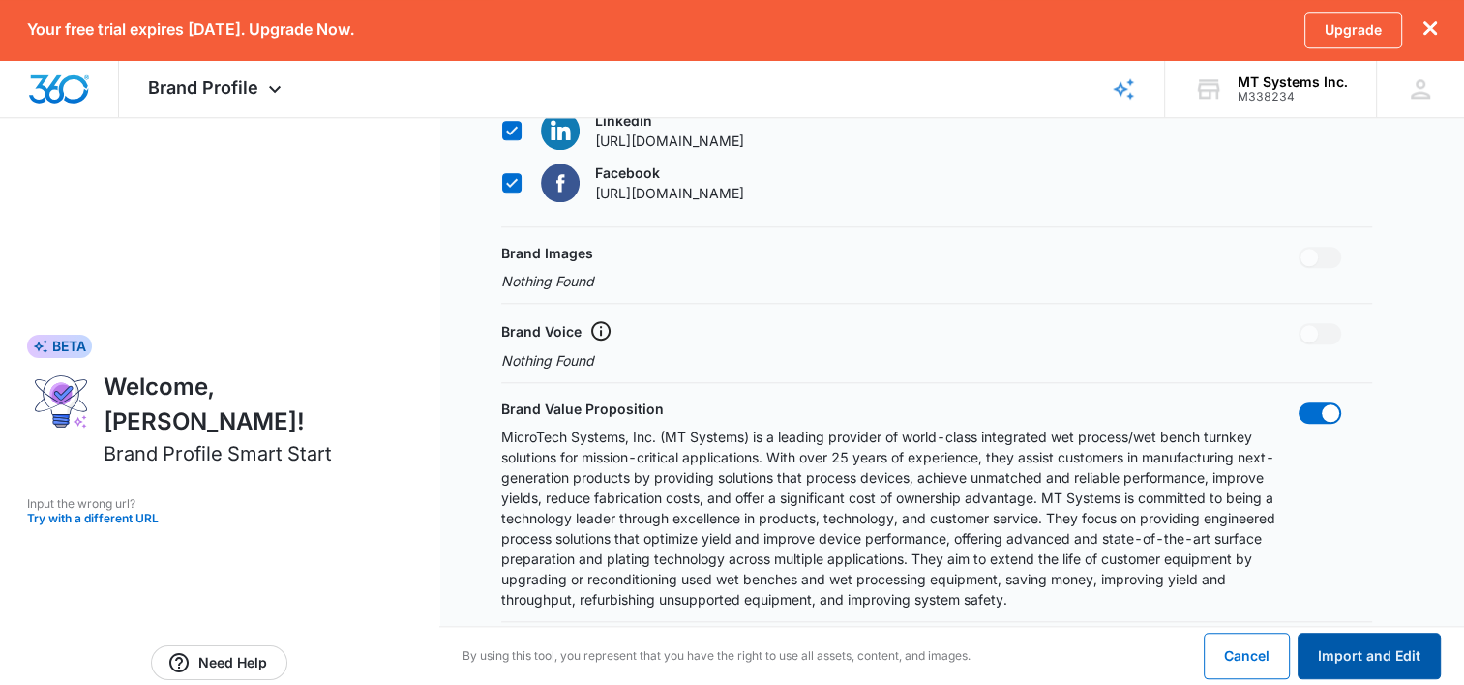
click at [1353, 663] on button "Import and Edit" at bounding box center [1369, 656] width 143 height 46
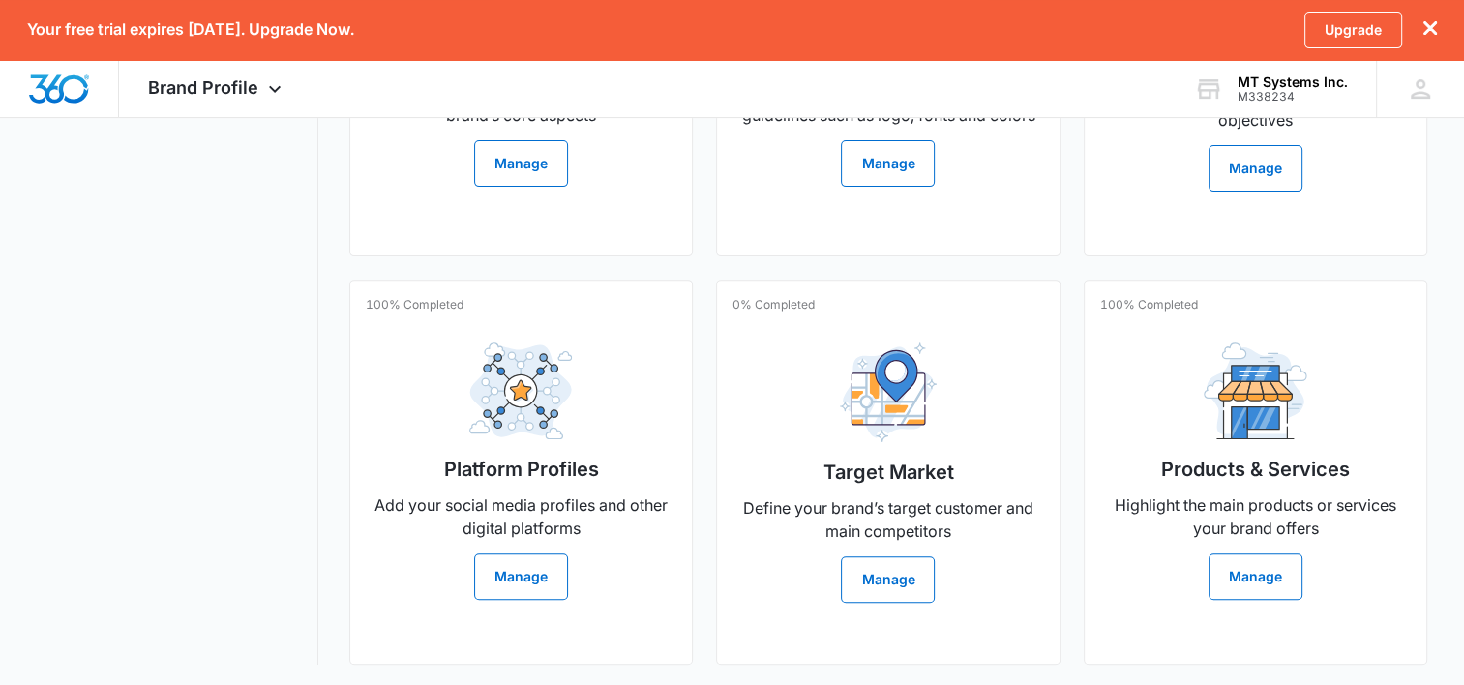
scroll to position [655, 0]
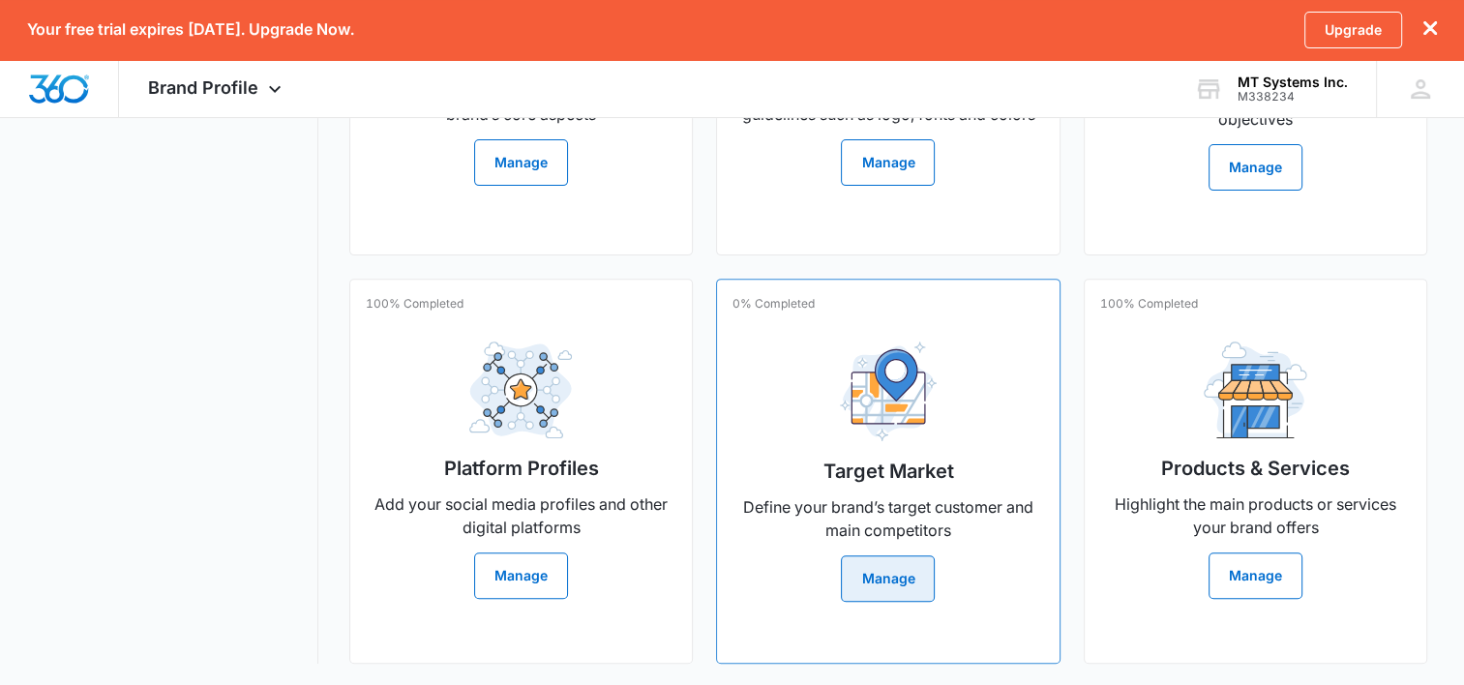
click at [910, 574] on button "Manage" at bounding box center [888, 578] width 94 height 46
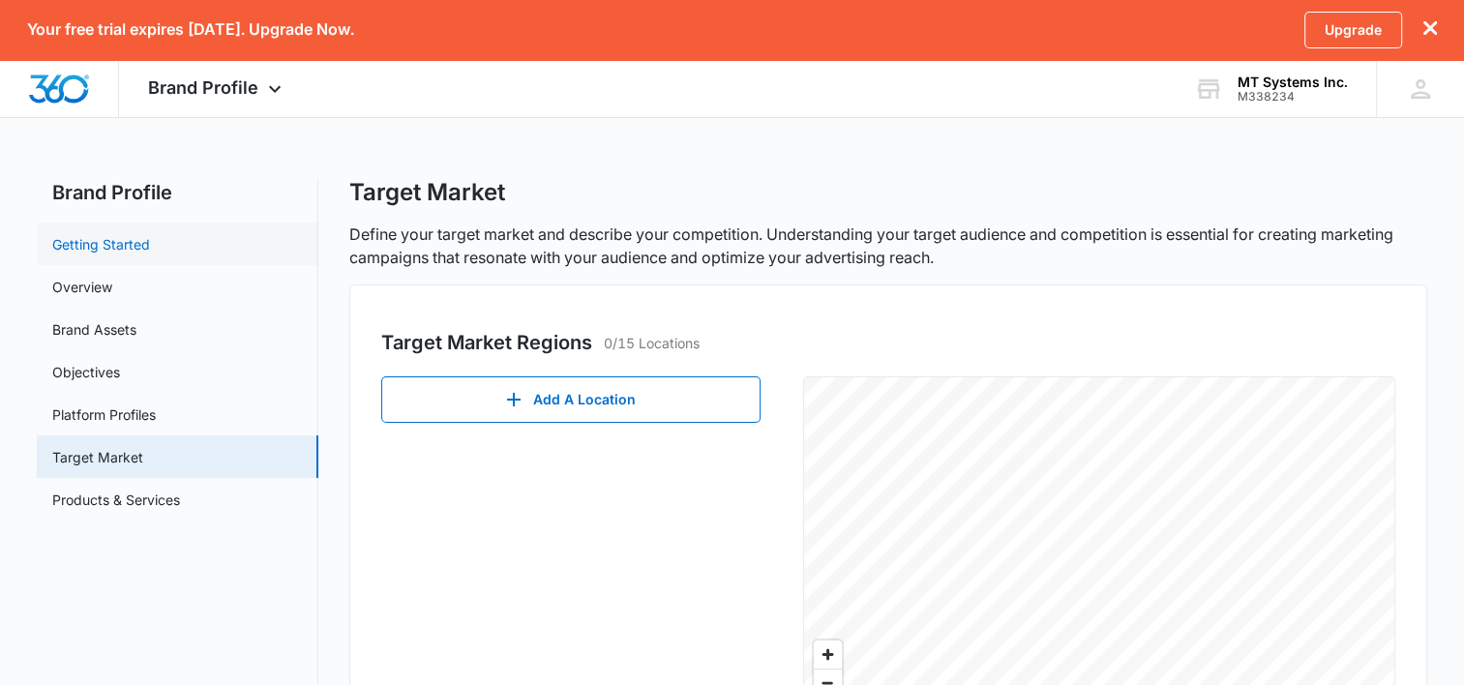
click at [127, 245] on link "Getting Started" at bounding box center [101, 244] width 98 height 20
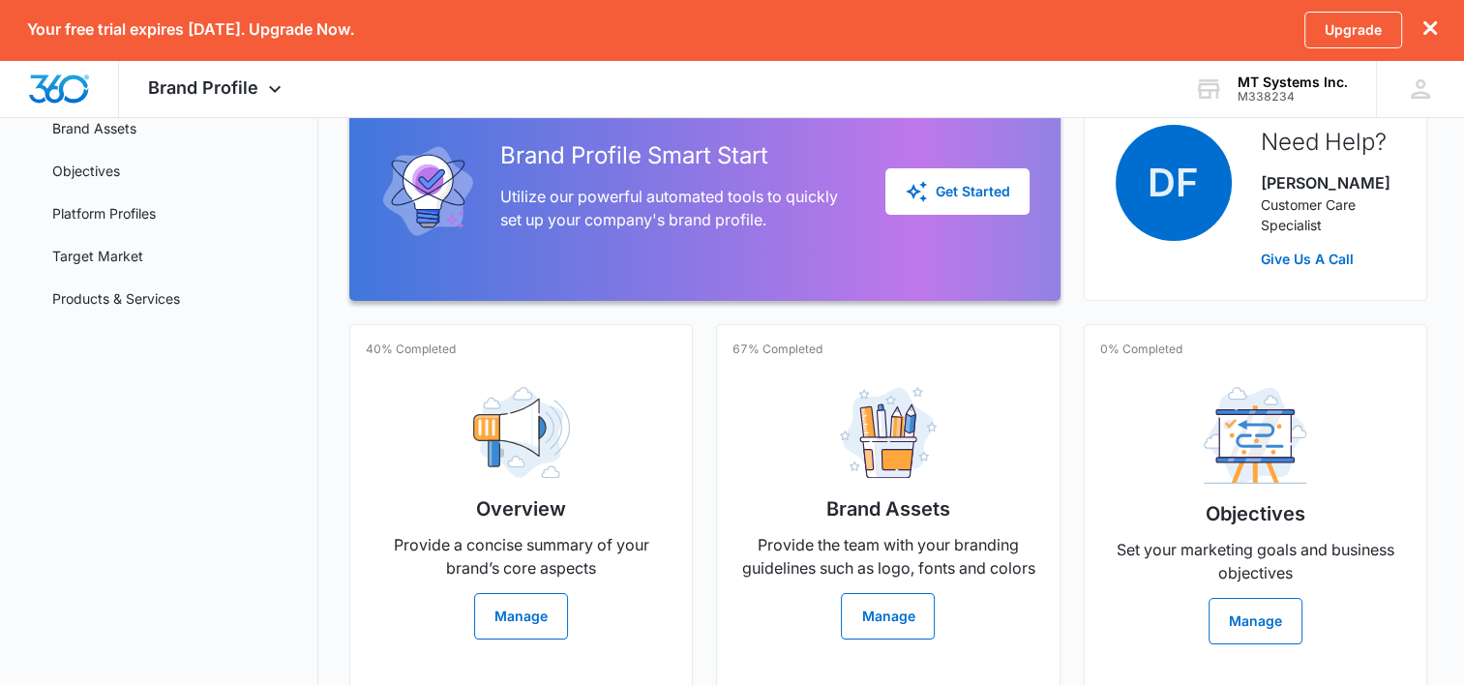
scroll to position [290, 0]
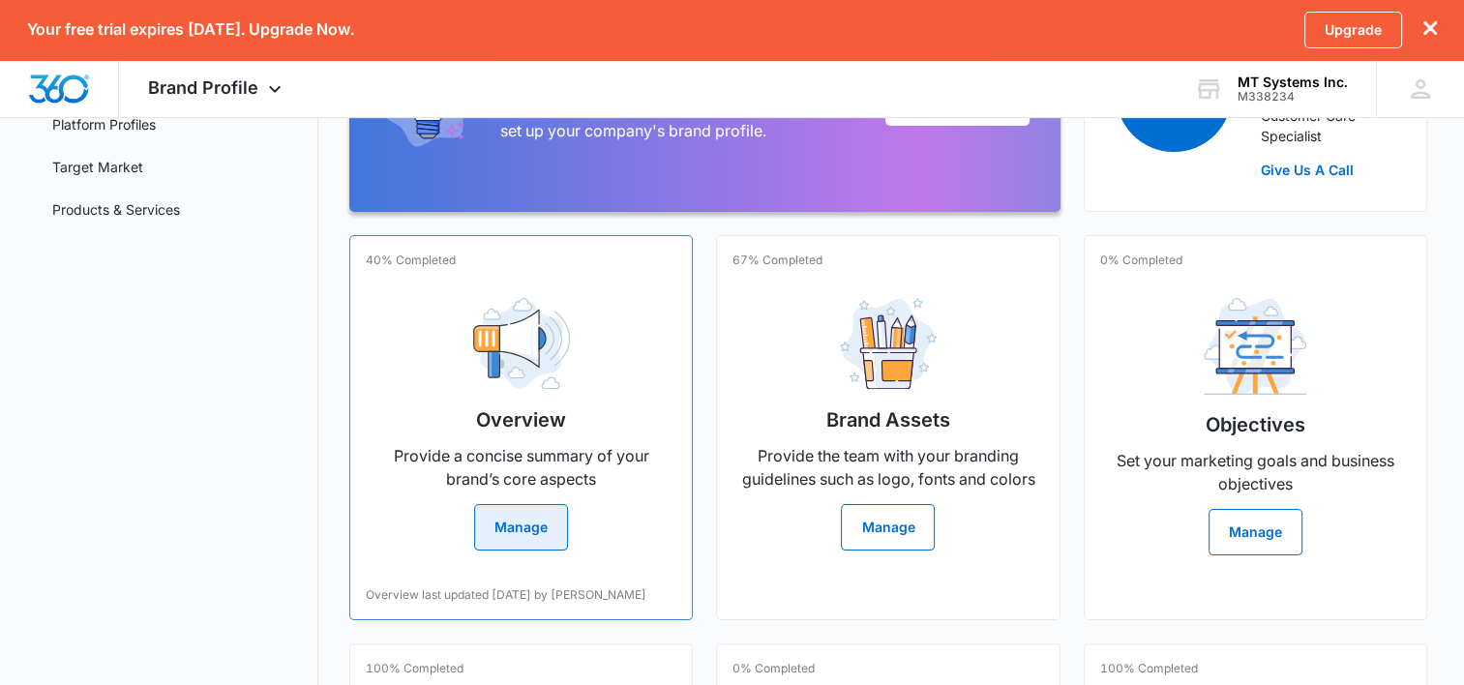
click at [465, 449] on p "Provide a concise summary of your brand’s core aspects" at bounding box center [521, 467] width 311 height 46
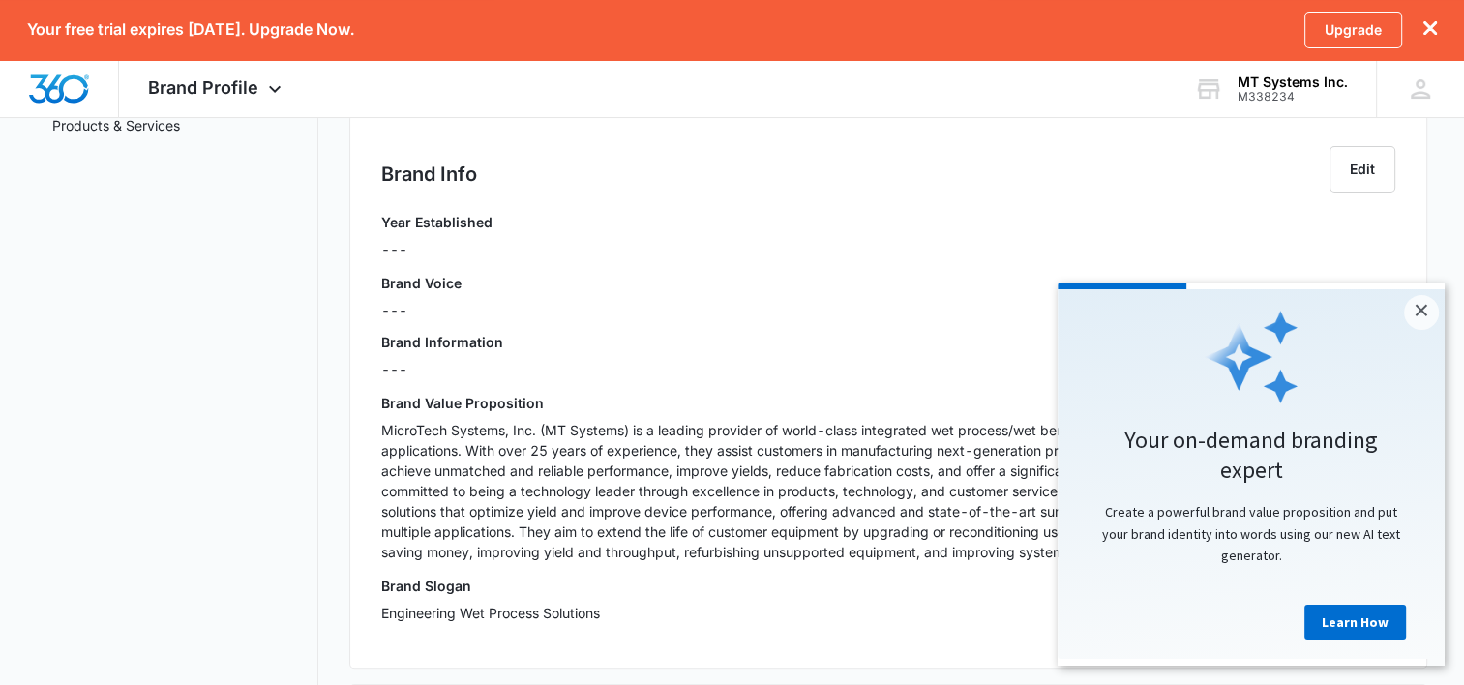
scroll to position [387, 0]
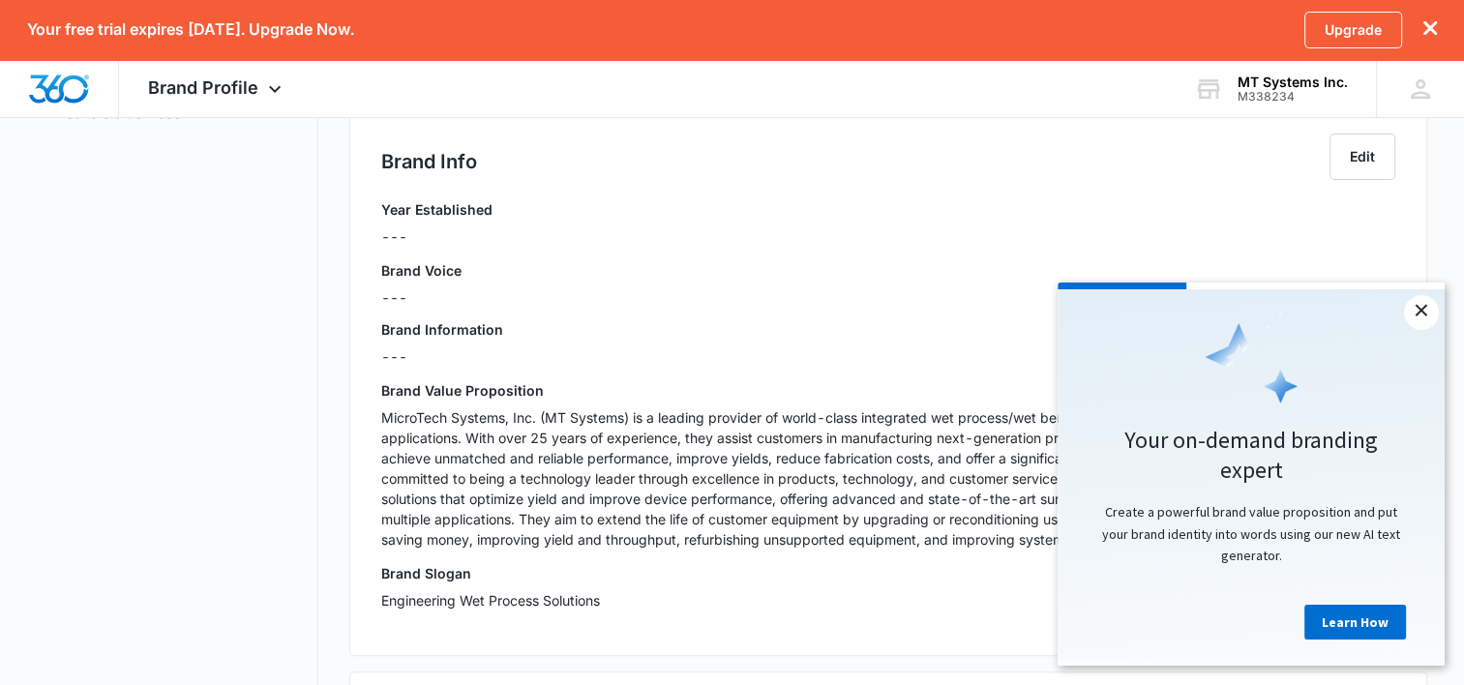
click at [1419, 317] on link "×" at bounding box center [1421, 312] width 35 height 35
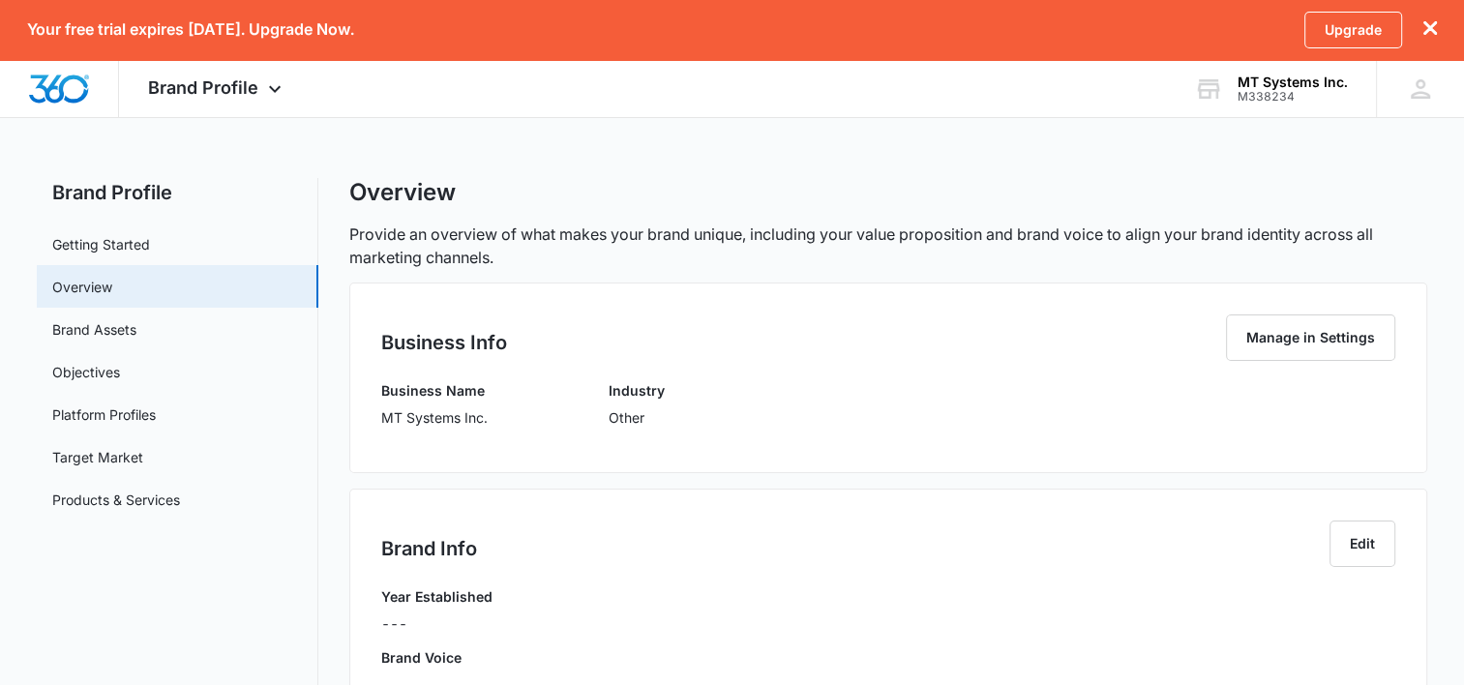
scroll to position [0, 0]
click at [120, 382] on link "Objectives" at bounding box center [86, 372] width 68 height 20
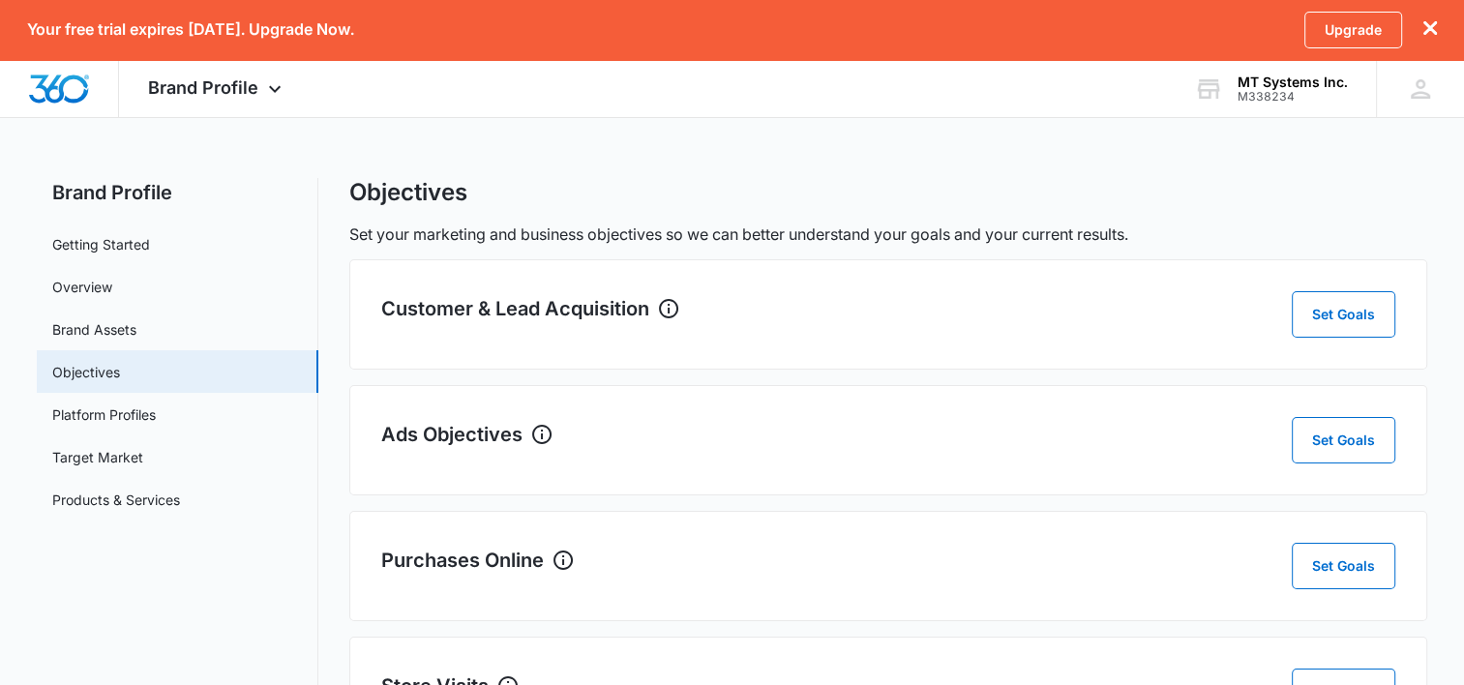
click at [549, 298] on h2 "Customer & Lead Acquisition" at bounding box center [515, 308] width 268 height 29
click at [1303, 323] on button "Set Goals" at bounding box center [1344, 314] width 104 height 46
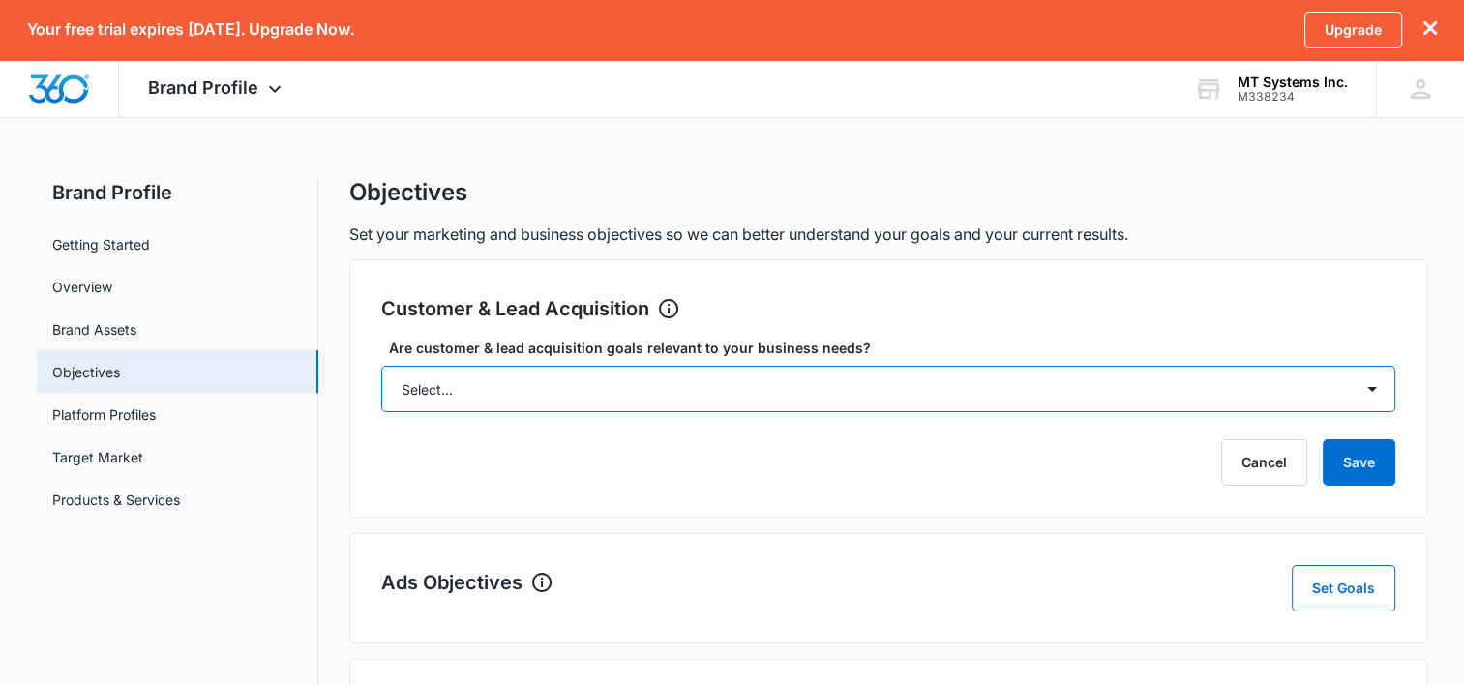
click at [744, 384] on select "Select... Yes No Yes, but don't currently have the data" at bounding box center [888, 389] width 1014 height 46
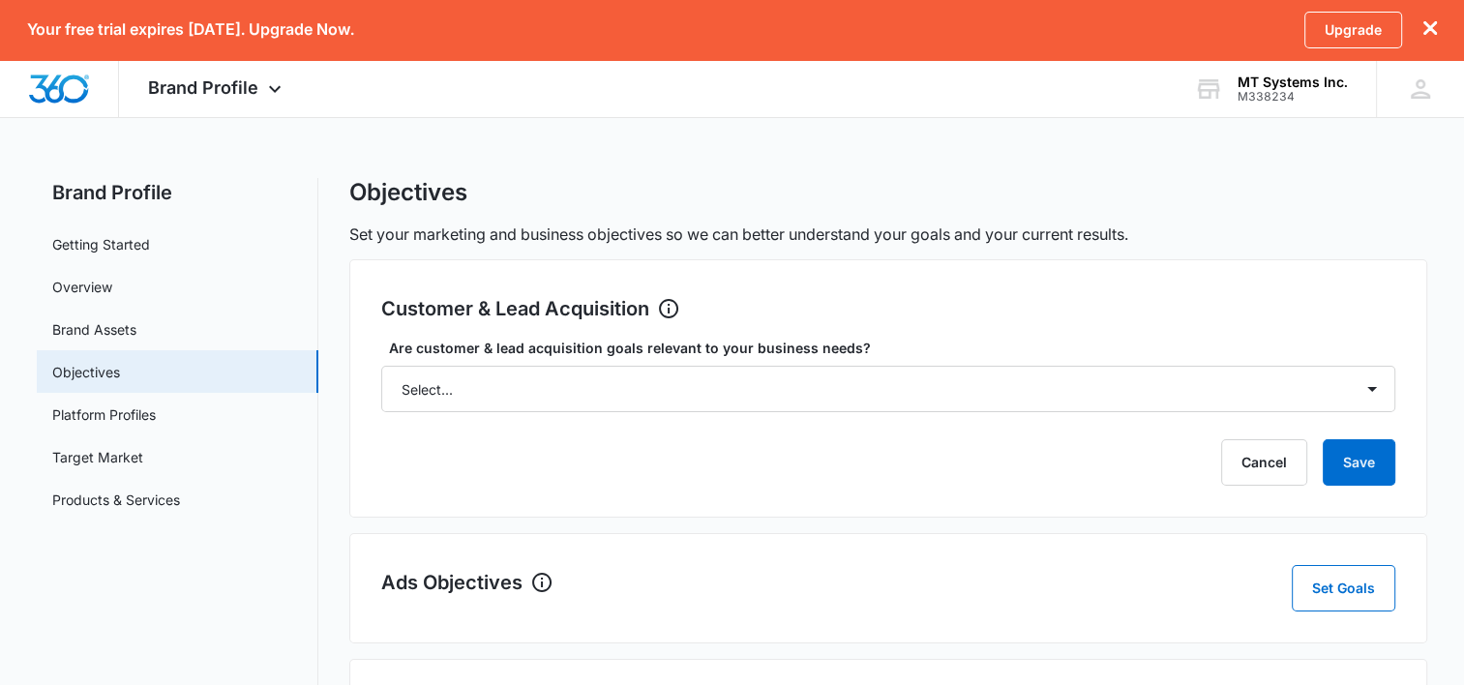
click at [1016, 301] on div "Customer & Lead Acquisition Set Goals" at bounding box center [888, 314] width 1014 height 46
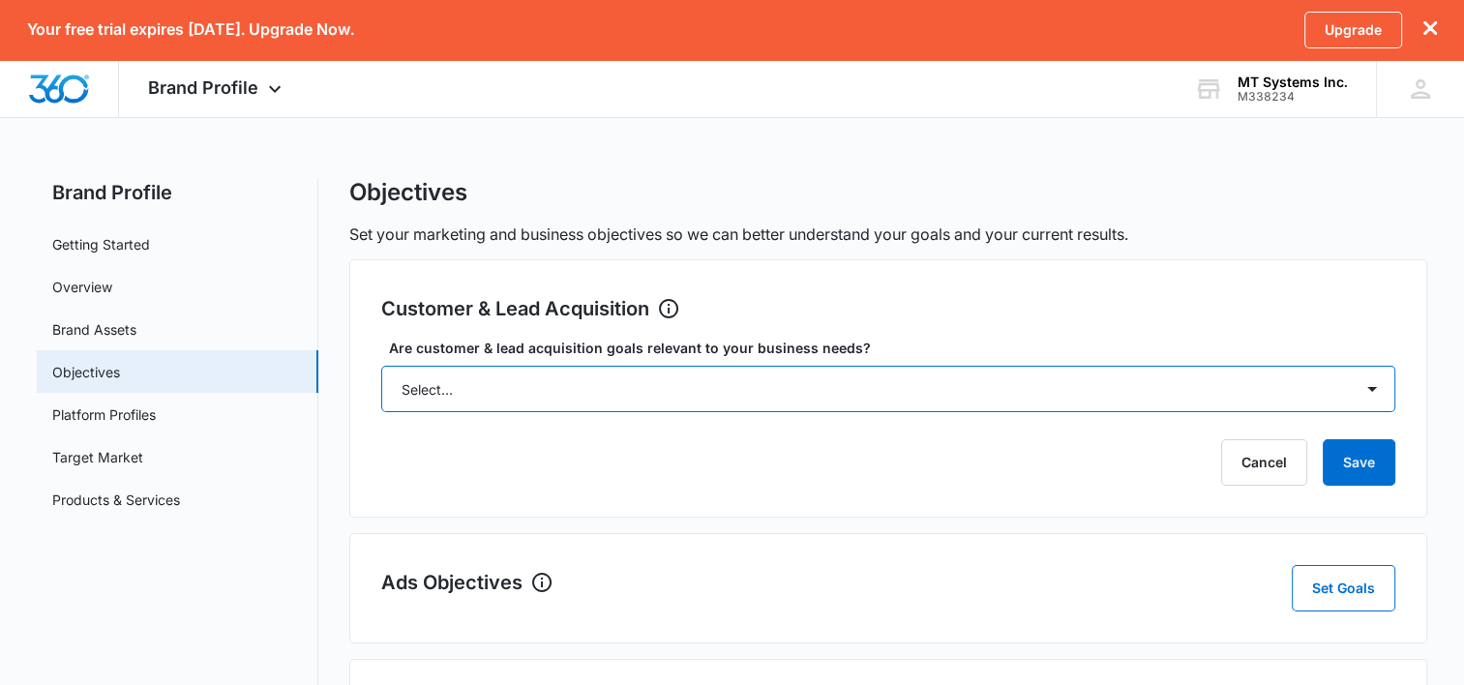
click at [635, 389] on select "Select... Yes No Yes, but don't currently have the data" at bounding box center [888, 389] width 1014 height 46
select select "yes"
click at [381, 366] on select "Select... Yes No Yes, but don't currently have the data" at bounding box center [888, 389] width 1014 height 46
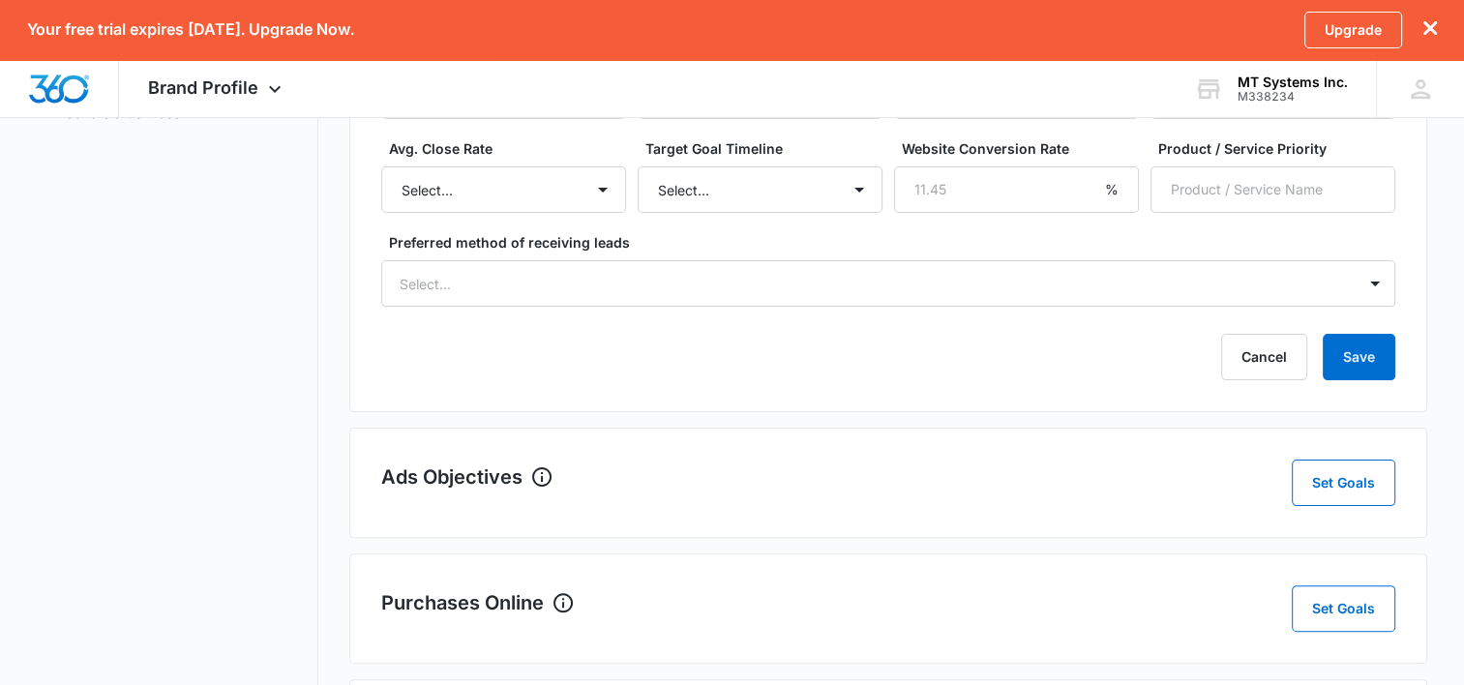
scroll to position [654, 0]
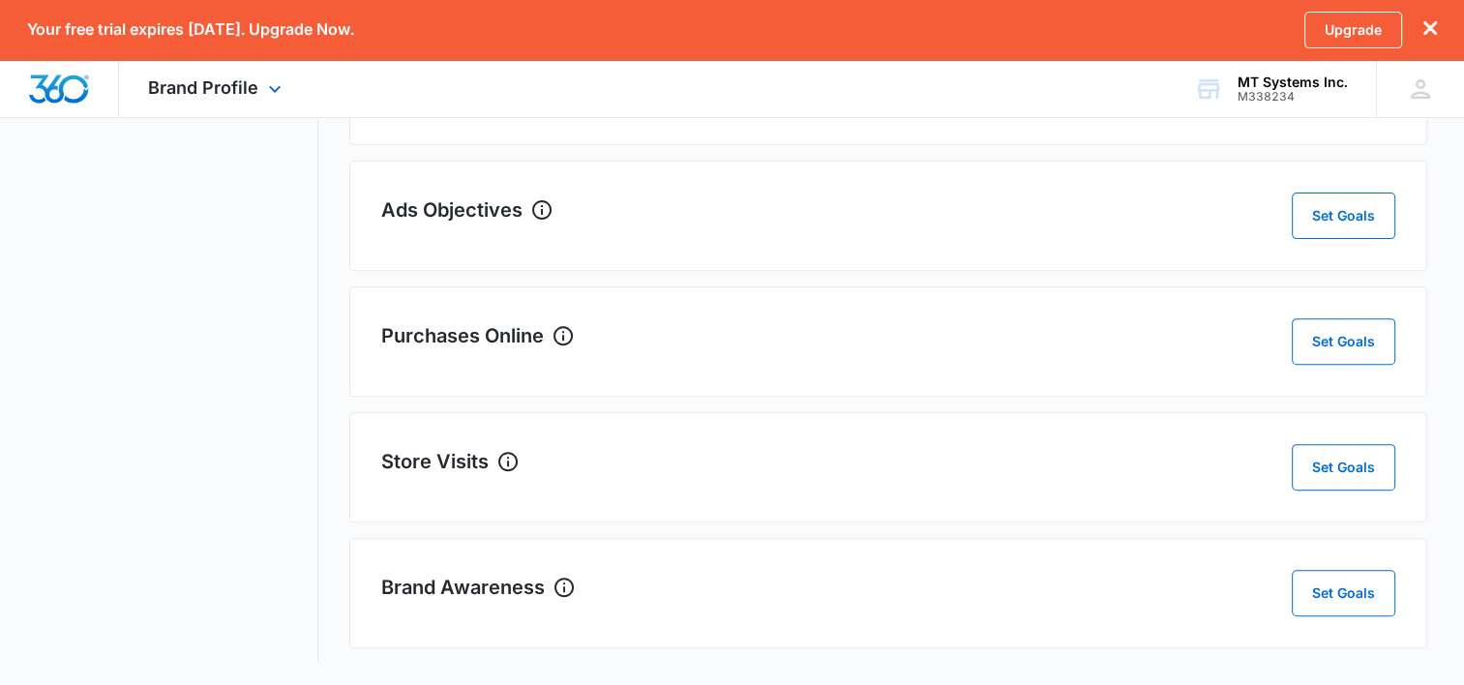
click at [540, 93] on div "Brand Profile Apps Reputation Websites Forms CRM Email Shop Payments POS Ads In…" at bounding box center [732, 89] width 1464 height 58
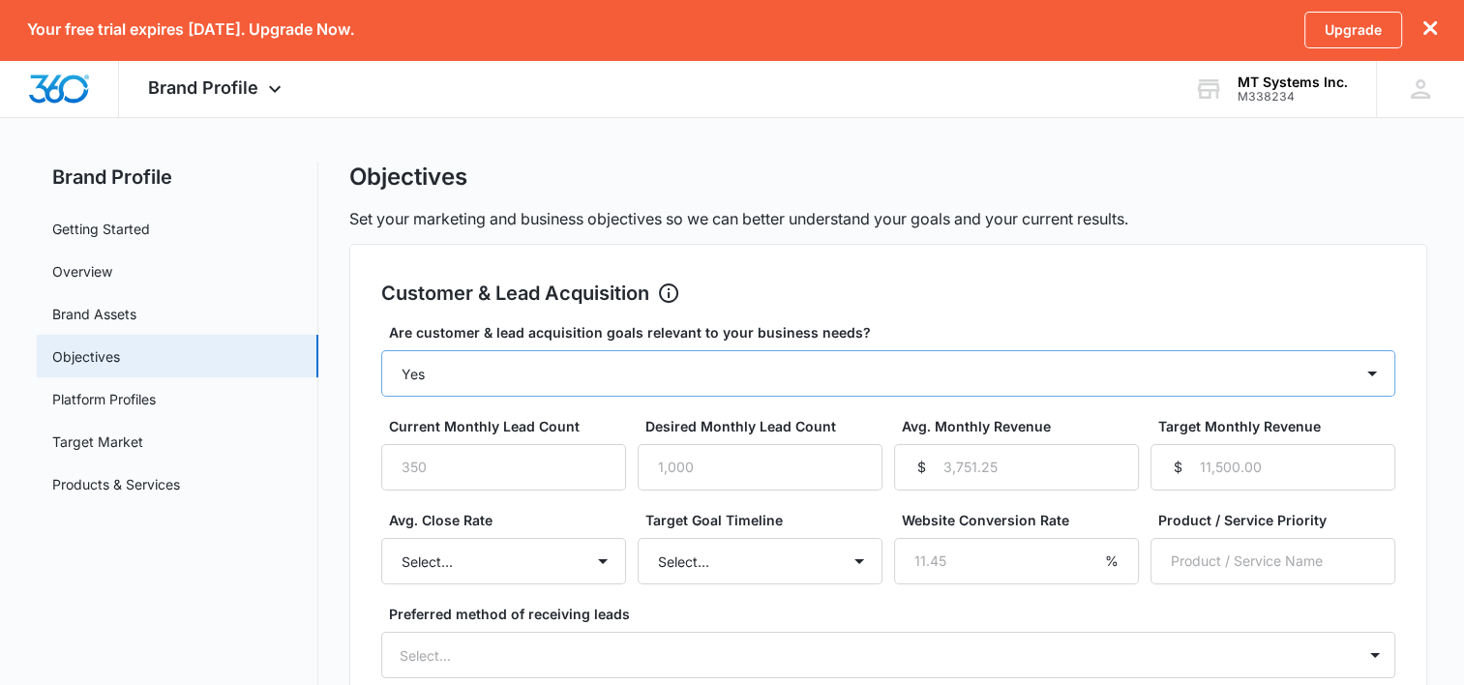
scroll to position [0, 0]
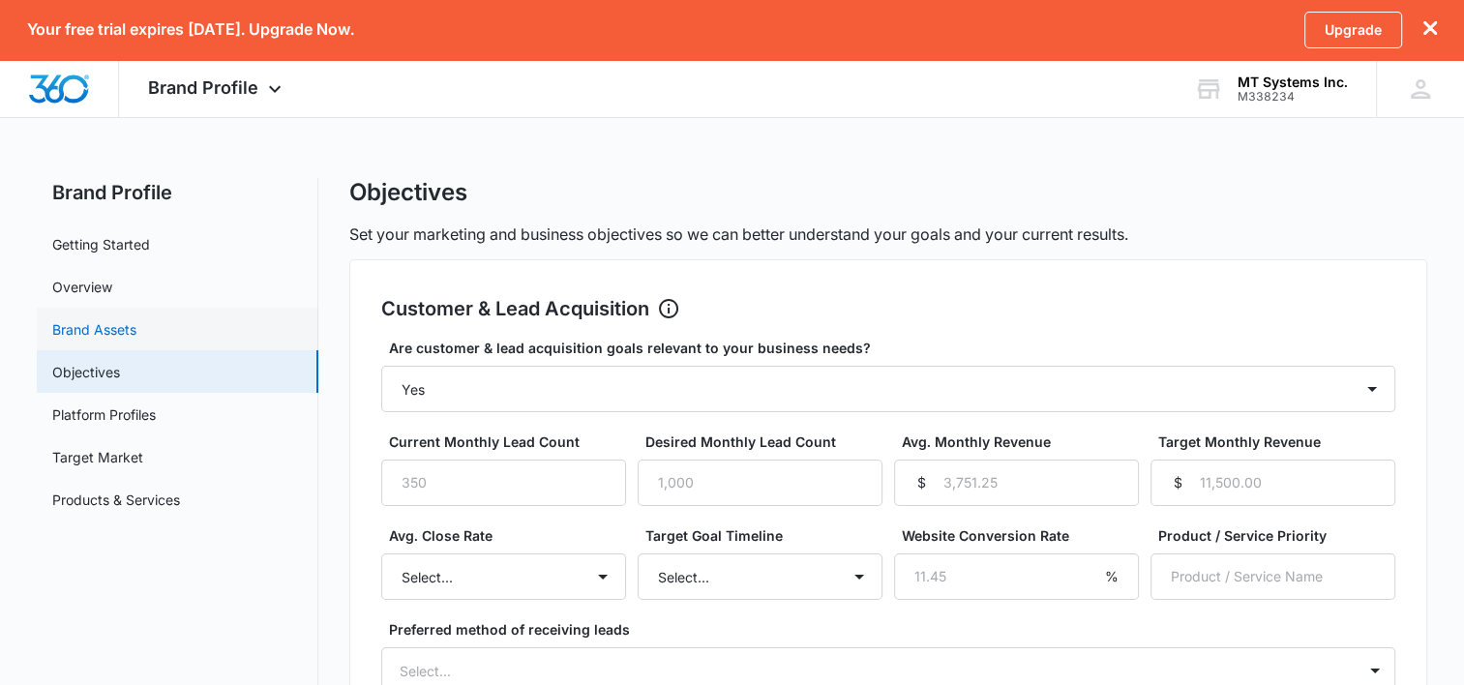
click at [136, 336] on link "Brand Assets" at bounding box center [94, 329] width 84 height 20
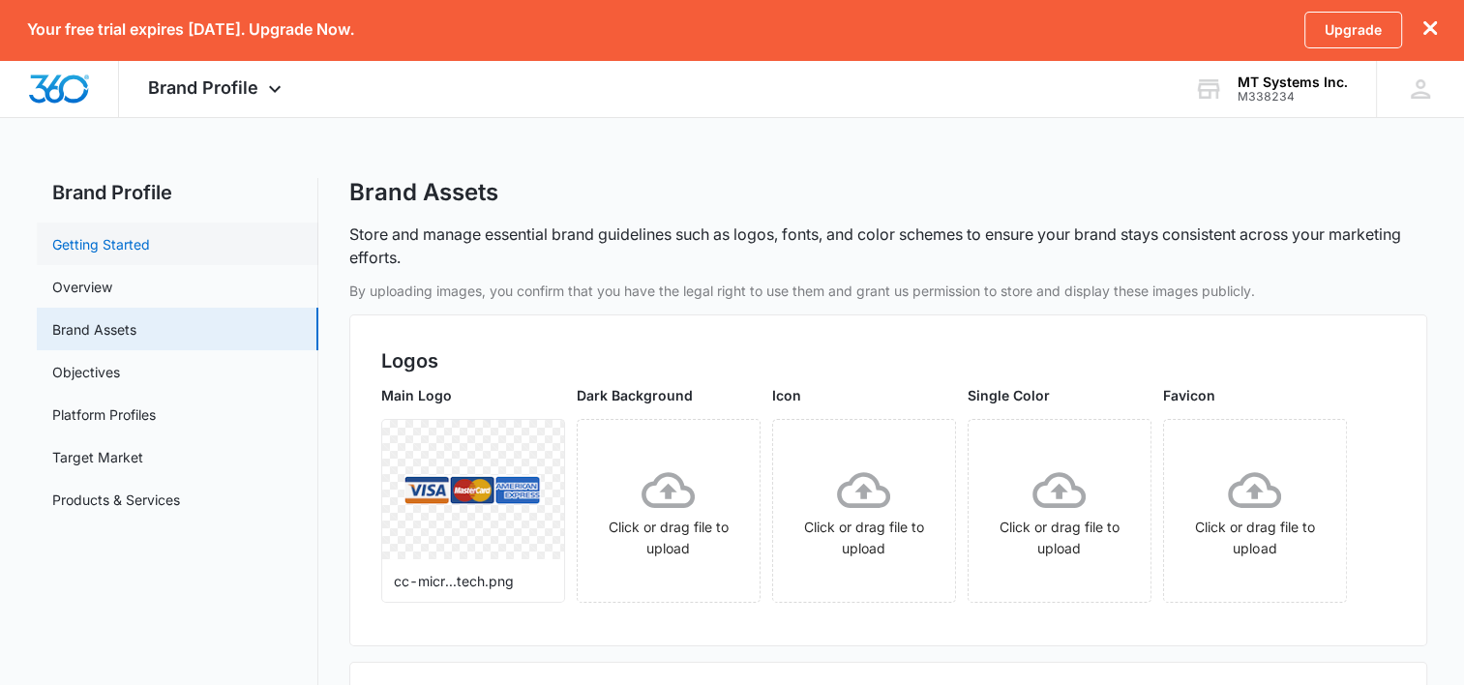
click at [150, 255] on link "Getting Started" at bounding box center [101, 244] width 98 height 20
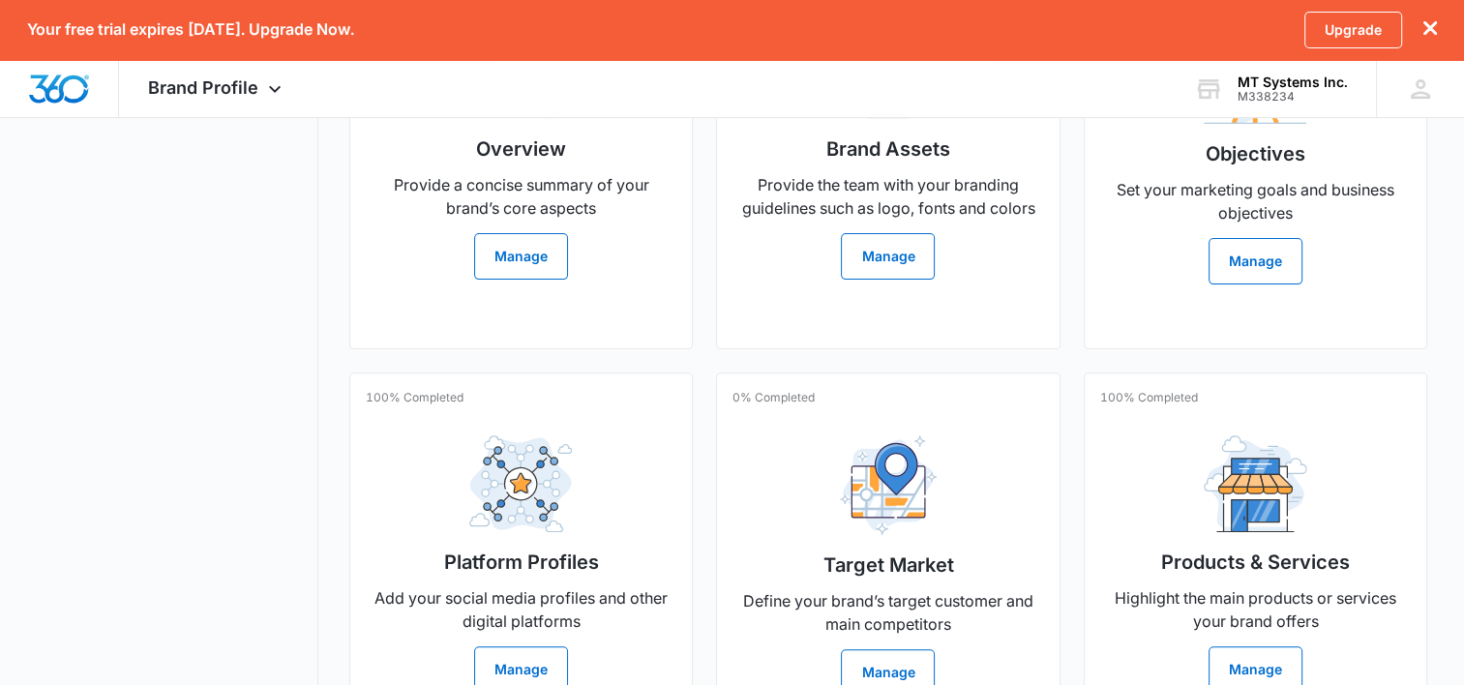
scroll to position [655, 0]
